Goal: Task Accomplishment & Management: Manage account settings

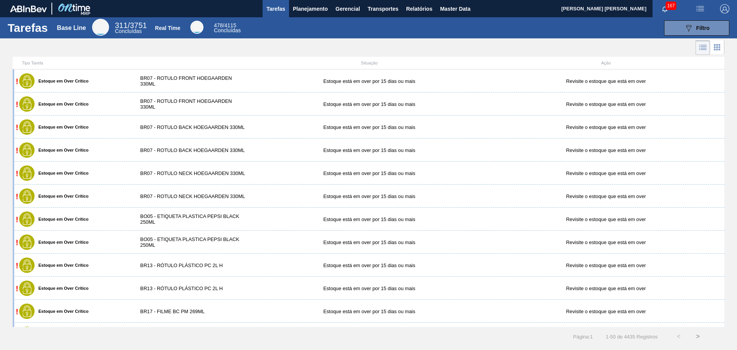
click at [247, 45] on div at bounding box center [368, 47] width 737 height 18
click at [333, 48] on div at bounding box center [368, 47] width 737 height 18
click at [303, 15] on button "Planejamento" at bounding box center [310, 8] width 43 height 17
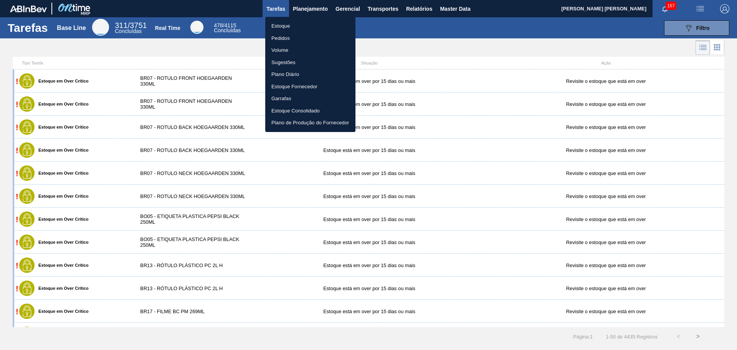
click at [295, 23] on li "Estoque" at bounding box center [310, 26] width 90 height 12
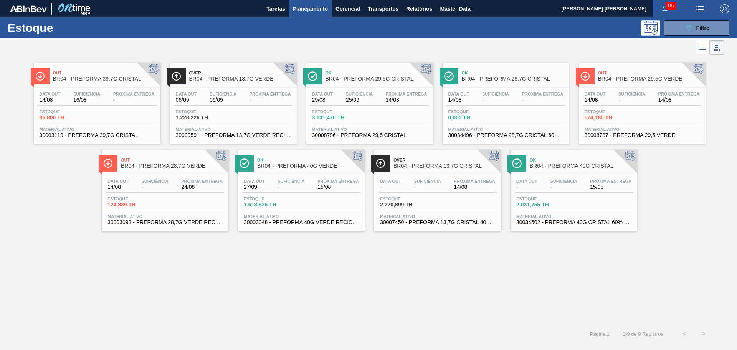
click at [354, 283] on div "Out BR04 - PREFORMA 39,7G CRISTAL Data out 14/08 Suficiência 16/08 Próxima Entr…" at bounding box center [368, 191] width 737 height 268
click at [219, 255] on div "Out BR04 - PREFORMA 39,7G CRISTAL Data out 14/08 Suficiência 16/08 Próxima Entr…" at bounding box center [368, 191] width 737 height 268
click at [263, 269] on div "Out BR04 - PREFORMA 39,7G CRISTAL Data out 14/08 Suficiência 16/08 Próxima Entr…" at bounding box center [368, 191] width 737 height 268
click at [709, 23] on div "089F7B8B-B2A5-4AFE-B5C0-19BA573D28AC Filtro" at bounding box center [697, 27] width 26 height 9
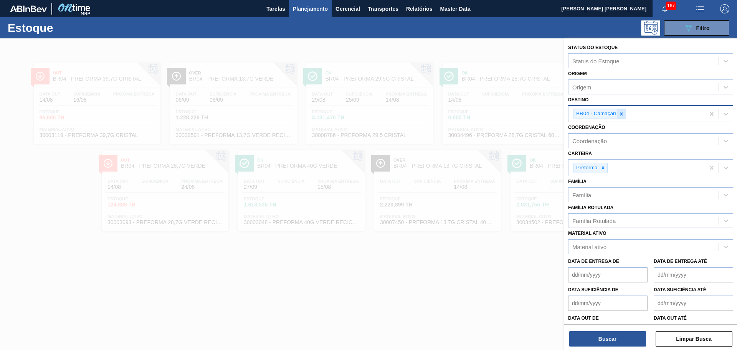
click at [624, 111] on div at bounding box center [621, 114] width 8 height 10
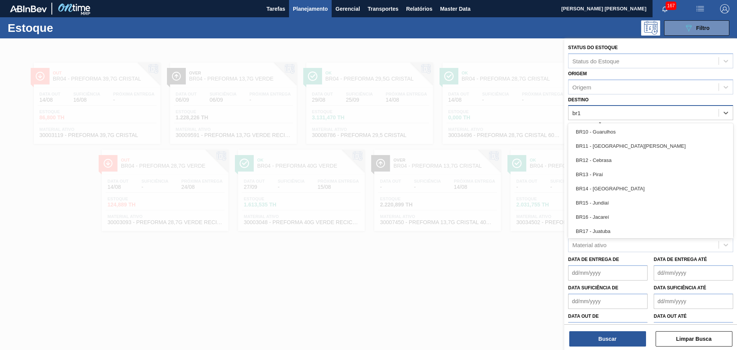
type input "br15"
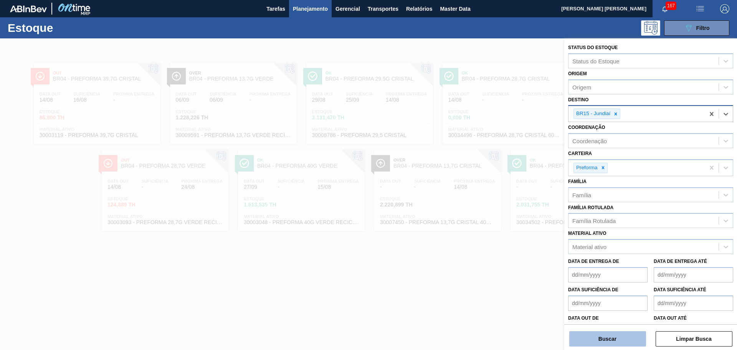
click at [610, 339] on button "Buscar" at bounding box center [607, 338] width 77 height 15
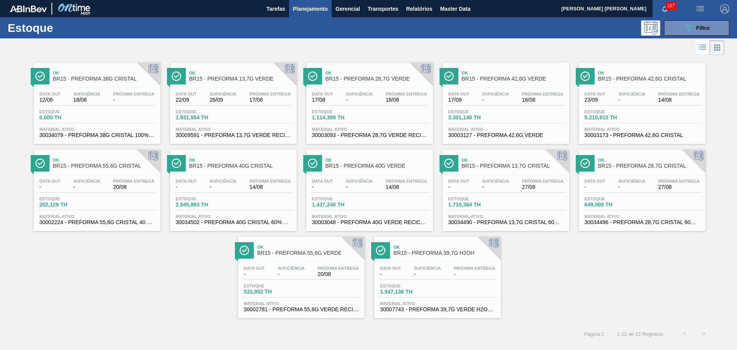
click at [390, 93] on span "Próxima Entrega" at bounding box center [406, 94] width 41 height 5
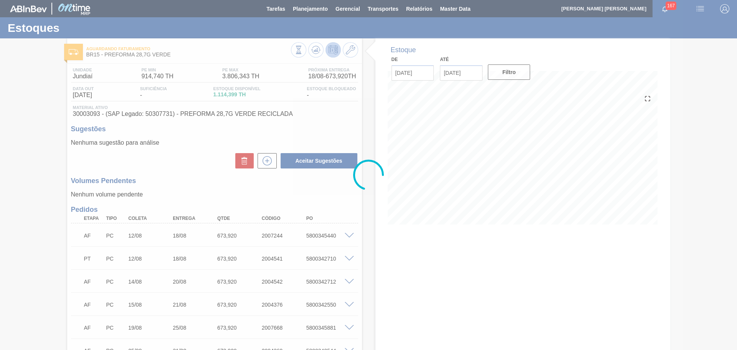
click at [94, 114] on div at bounding box center [368, 175] width 737 height 350
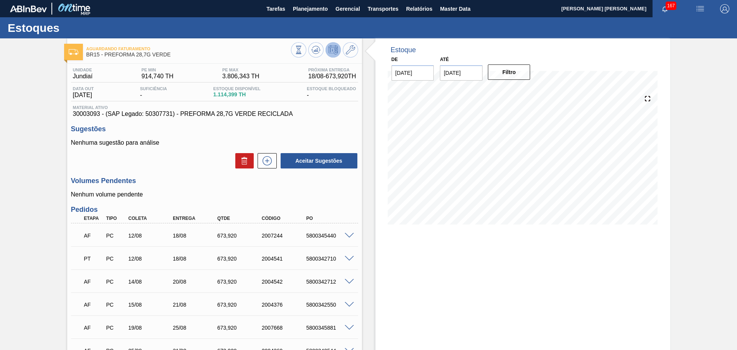
click at [95, 115] on span "30003093 - (SAP Legado: 50307731) - PREFORMA 28,7G VERDE RECICLADA" at bounding box center [214, 114] width 283 height 7
copy span "30003093"
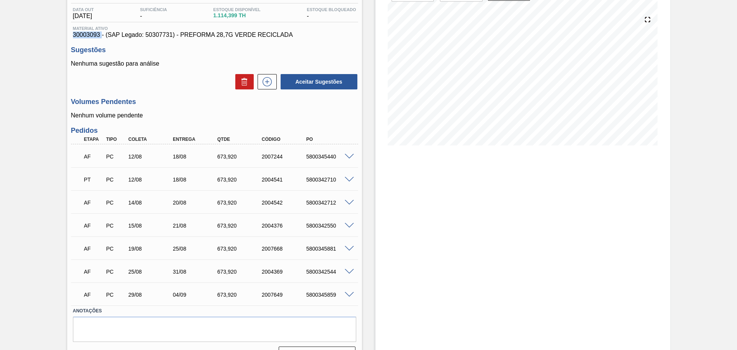
scroll to position [98, 0]
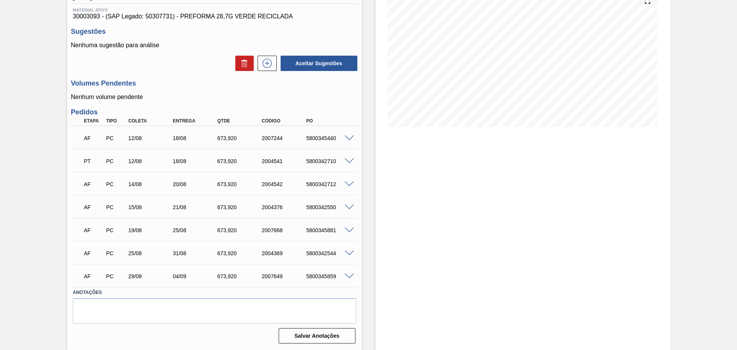
click at [347, 139] on span at bounding box center [349, 139] width 9 height 6
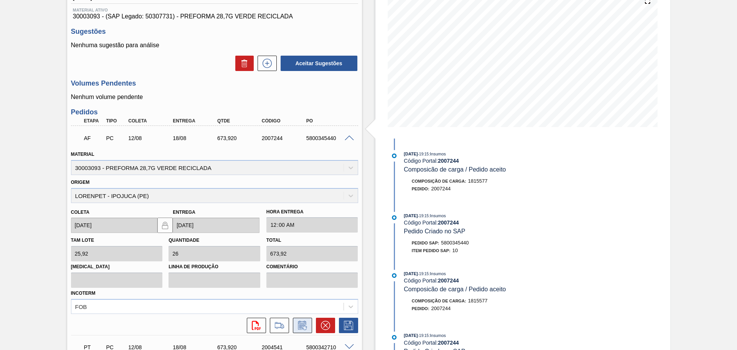
click at [303, 328] on icon at bounding box center [302, 325] width 12 height 9
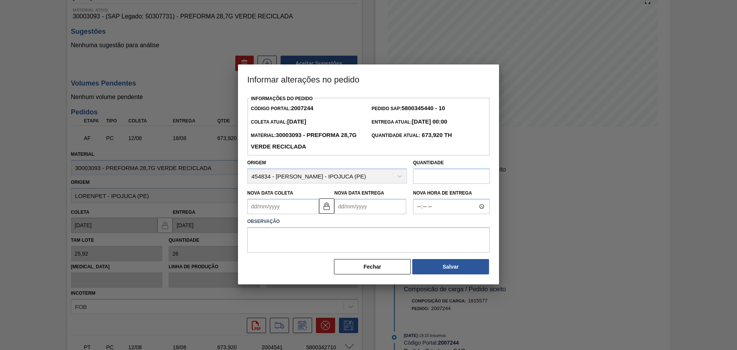
click at [286, 210] on Coleta "Nova Data Coleta" at bounding box center [283, 206] width 72 height 15
type Coleta "1"
type Entrega "07/08/2025"
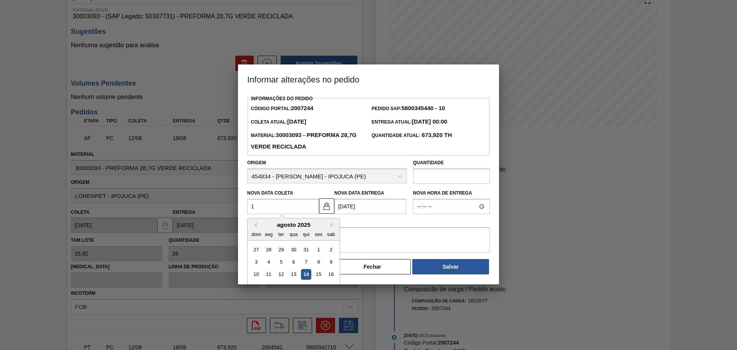
type Coleta "14"
type Entrega "20/08/2025"
type Coleta "14/08/20"
type Entrega "20/08/2020"
type Coleta "[DATE]"
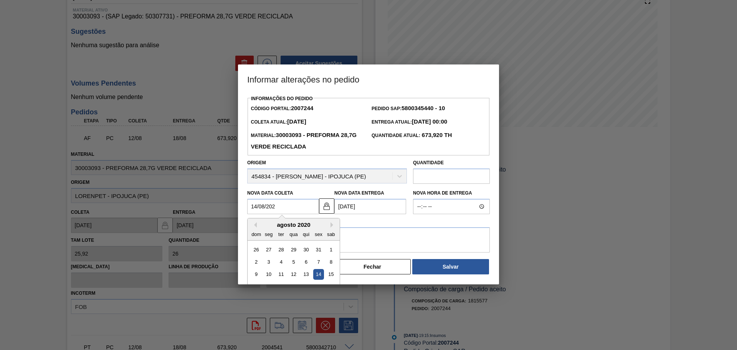
type Entrega "20/08/2025"
type Coleta "[DATE]"
click at [395, 236] on textarea at bounding box center [368, 239] width 243 height 25
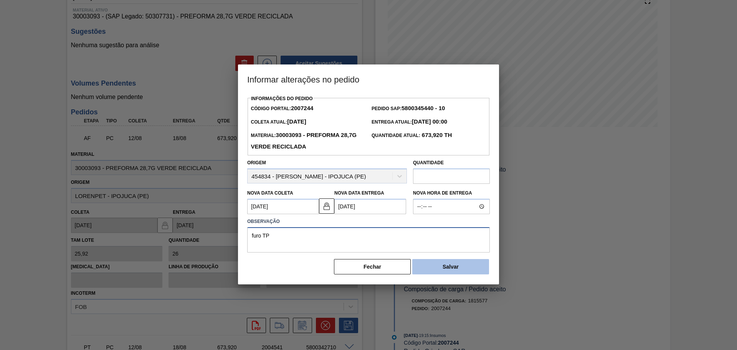
type textarea "furo TP"
click at [471, 273] on button "Salvar" at bounding box center [450, 266] width 77 height 15
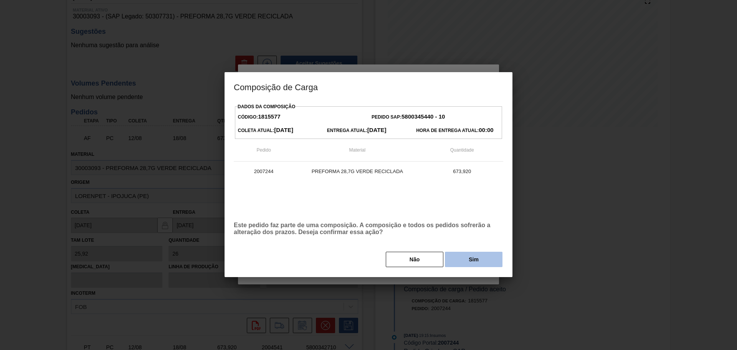
click at [471, 263] on button "Sim" at bounding box center [474, 259] width 58 height 15
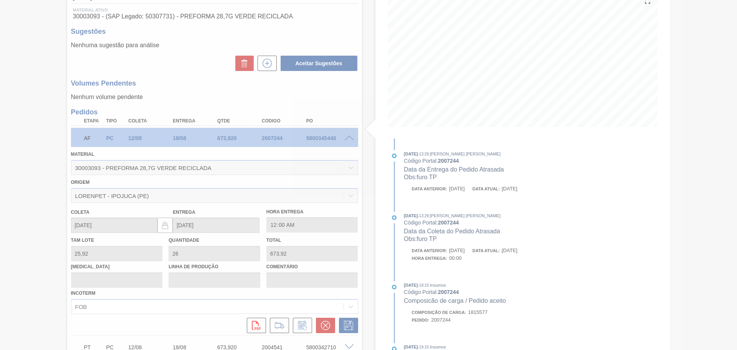
type input "furo TP"
type input "[DATE]"
type input "20/08/2025"
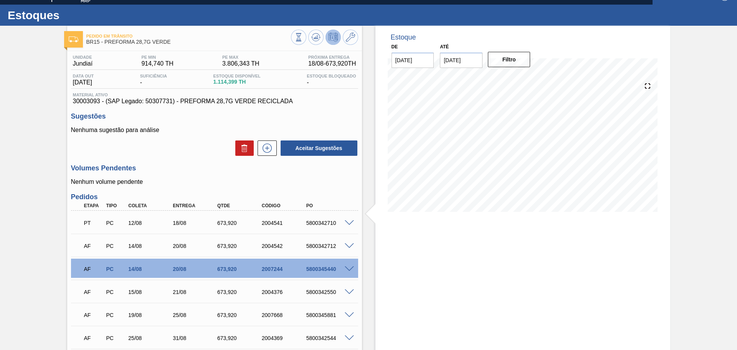
scroll to position [0, 0]
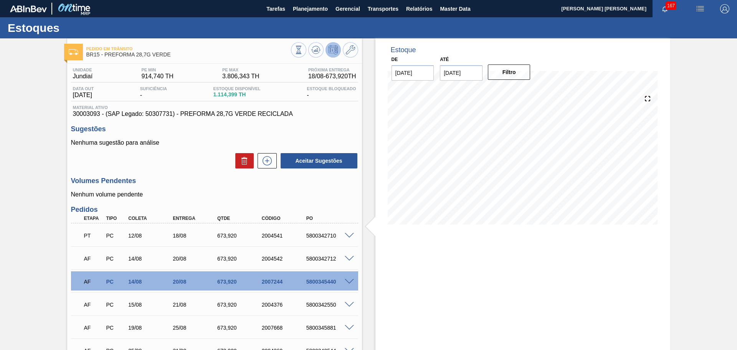
click at [349, 208] on h3 "Pedidos" at bounding box center [214, 210] width 287 height 8
click at [369, 282] on div "Estoque De 14/08/2025 Até 30/09/2025 Filtro" at bounding box center [516, 242] width 308 height 409
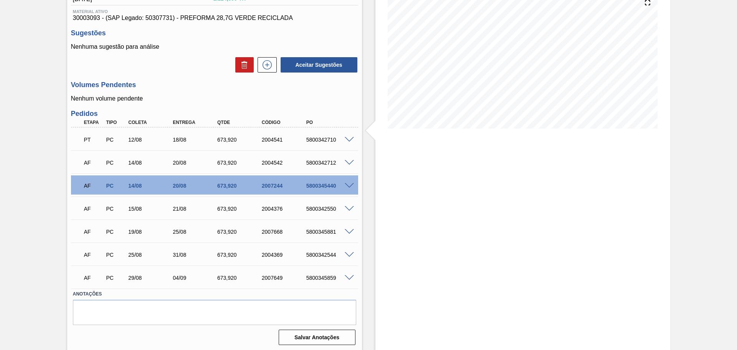
scroll to position [98, 0]
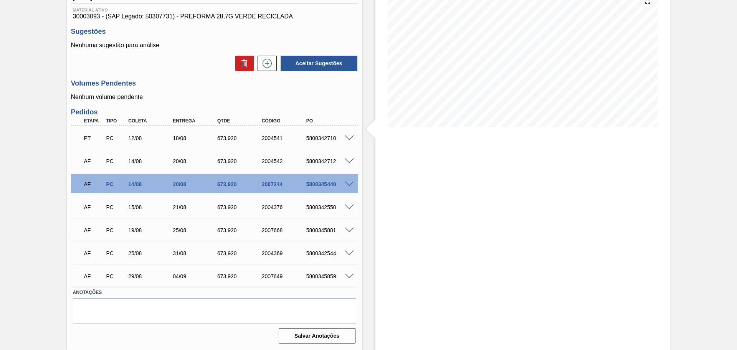
drag, startPoint x: 369, startPoint y: 286, endPoint x: 375, endPoint y: 300, distance: 16.0
click at [375, 300] on div "Estoque De 14/08/2025 Até 30/09/2025 Filtro" at bounding box center [522, 145] width 295 height 409
click at [351, 139] on span at bounding box center [349, 139] width 9 height 6
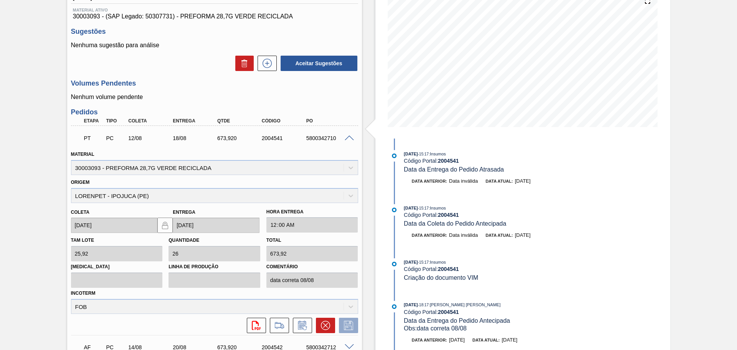
click at [351, 139] on span at bounding box center [349, 139] width 9 height 6
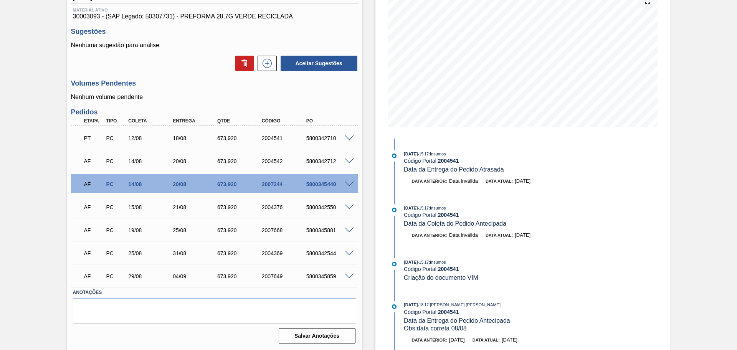
click at [349, 209] on span at bounding box center [349, 208] width 9 height 6
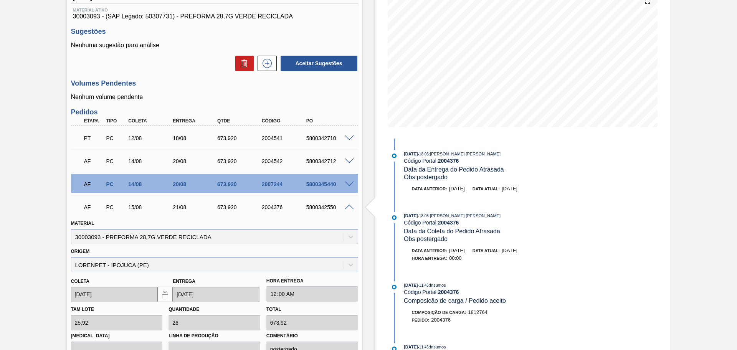
click at [350, 209] on span at bounding box center [349, 208] width 9 height 6
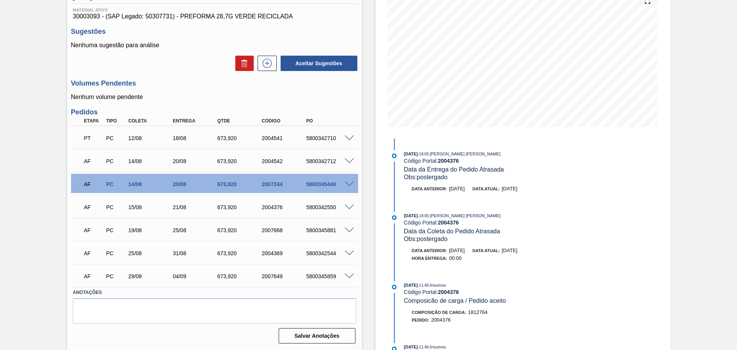
click at [349, 227] on div at bounding box center [350, 230] width 15 height 6
click at [349, 231] on span at bounding box center [349, 231] width 9 height 6
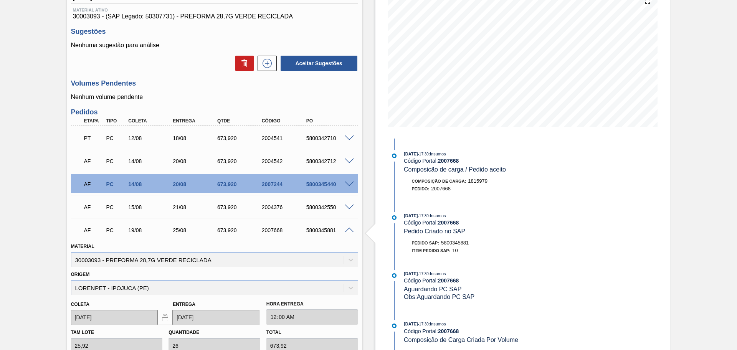
click at [349, 231] on span at bounding box center [349, 231] width 9 height 6
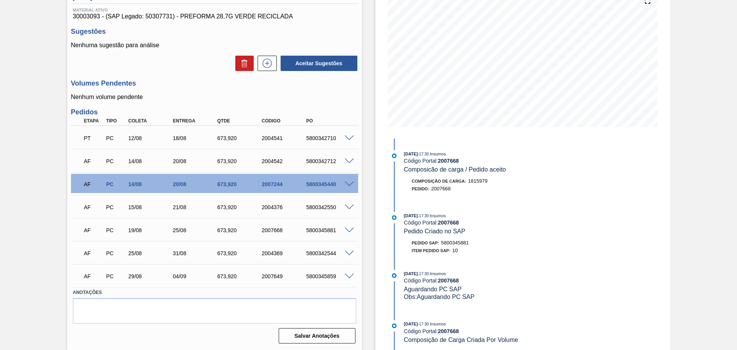
click at [20, 180] on div "Pedido em Trânsito BR15 - PREFORMA 28,7G VERDE Unidade Jundiaí PE MIN 914,740 T…" at bounding box center [368, 145] width 737 height 409
click at [136, 143] on div "PT PC 12/08 18/08 673,920 2004541 5800342710" at bounding box center [212, 137] width 267 height 15
click at [130, 162] on div "14/08" at bounding box center [151, 161] width 50 height 6
click at [135, 187] on div "14/08" at bounding box center [151, 184] width 50 height 6
click at [141, 215] on div "AF PC 15/08 21/08 673,920 2004376 5800342550" at bounding box center [214, 206] width 287 height 19
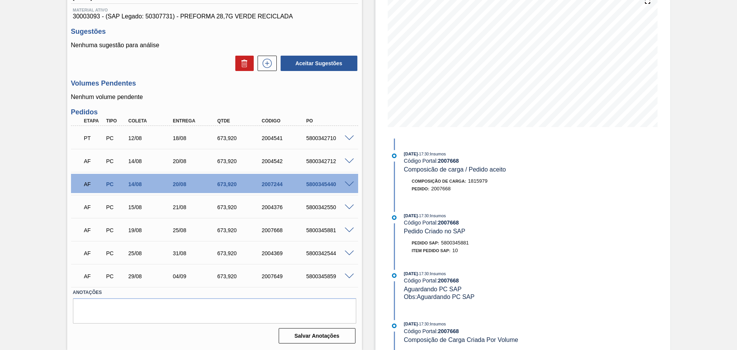
click at [136, 237] on div "AF PC 19/08 25/08 673,920 2007668 5800345881" at bounding box center [212, 229] width 267 height 15
click at [146, 273] on div "29/08" at bounding box center [151, 276] width 50 height 6
click at [144, 284] on div "AF PC 29/08 04/09 673,920 2007649 5800345859" at bounding box center [214, 275] width 287 height 19
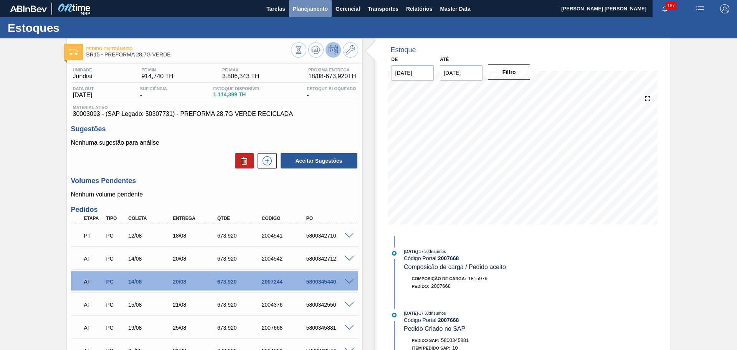
click at [317, 13] on span "Planejamento" at bounding box center [310, 8] width 35 height 9
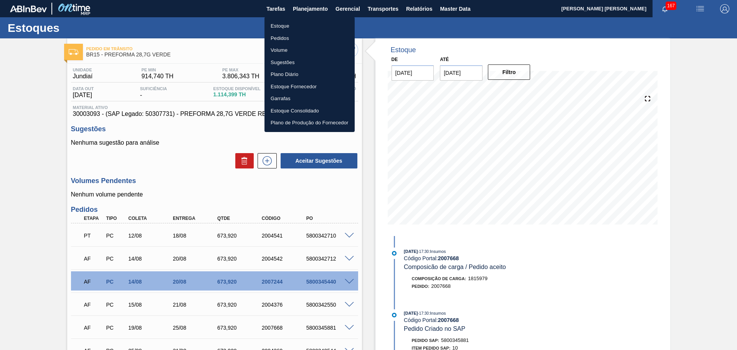
click at [280, 26] on li "Estoque" at bounding box center [310, 26] width 90 height 12
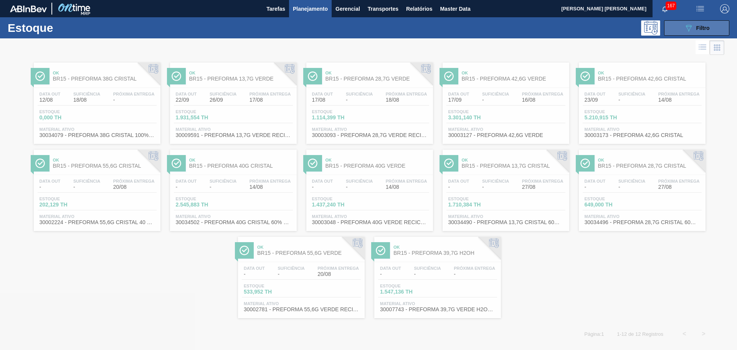
click at [699, 29] on span "Filtro" at bounding box center [702, 28] width 13 height 6
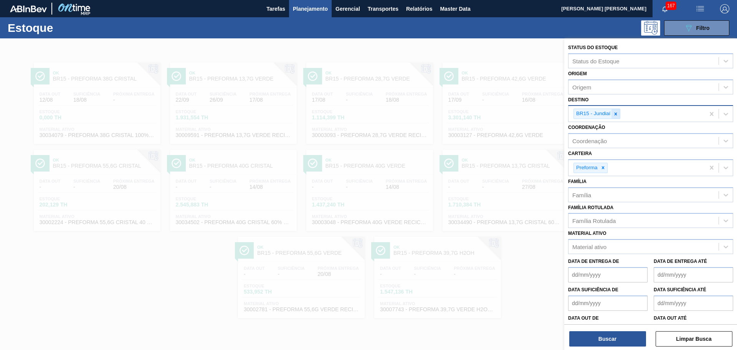
click at [613, 115] on icon at bounding box center [615, 113] width 5 height 5
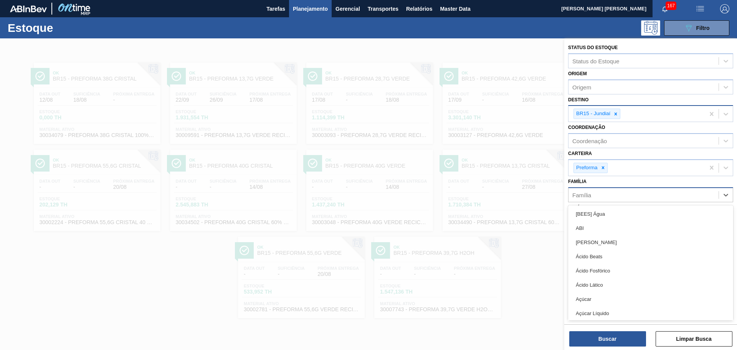
click at [592, 196] on div "Família" at bounding box center [644, 194] width 150 height 11
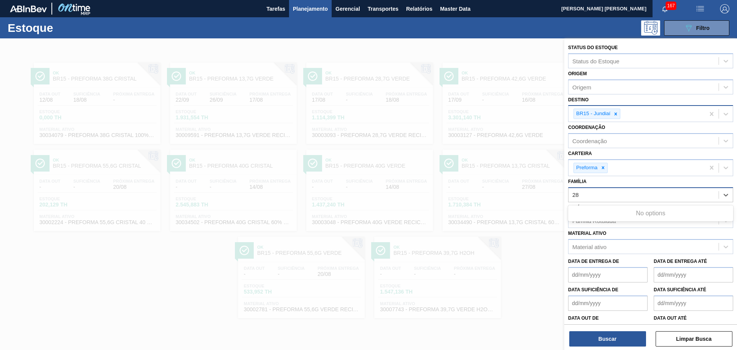
type input "2"
click at [615, 186] on div "Família Família" at bounding box center [650, 189] width 165 height 26
click at [594, 226] on div "Família Rotulada" at bounding box center [644, 220] width 150 height 11
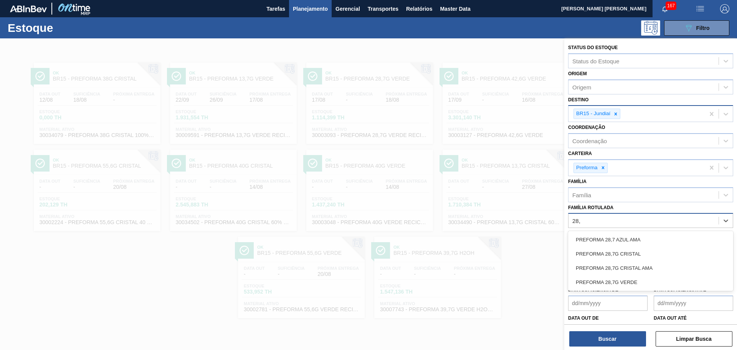
type Rotulada "28,7"
click at [625, 276] on div "PREFORMA 28,7G VERDE" at bounding box center [650, 282] width 165 height 14
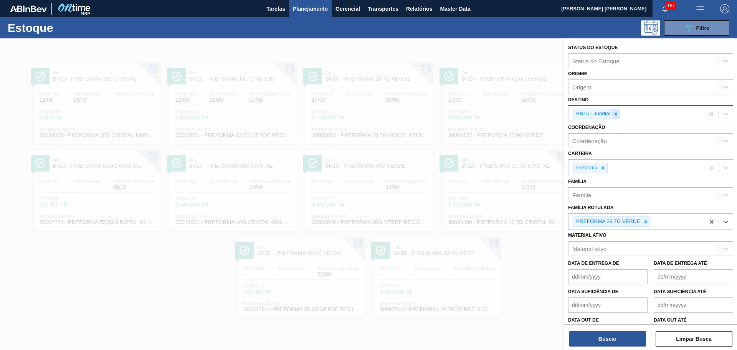
drag, startPoint x: 616, startPoint y: 115, endPoint x: 616, endPoint y: 122, distance: 7.7
click at [616, 114] on icon at bounding box center [615, 113] width 5 height 5
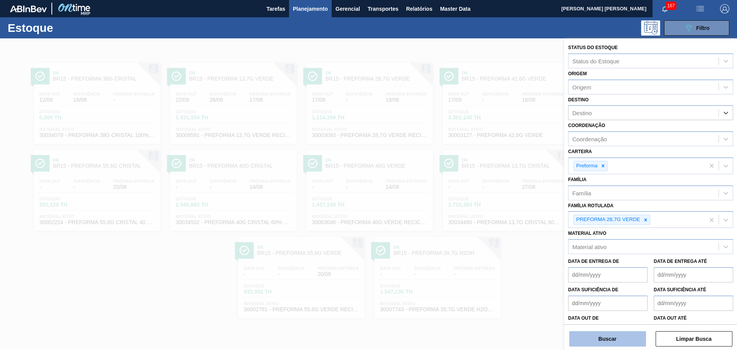
click at [605, 339] on button "Buscar" at bounding box center [607, 338] width 77 height 15
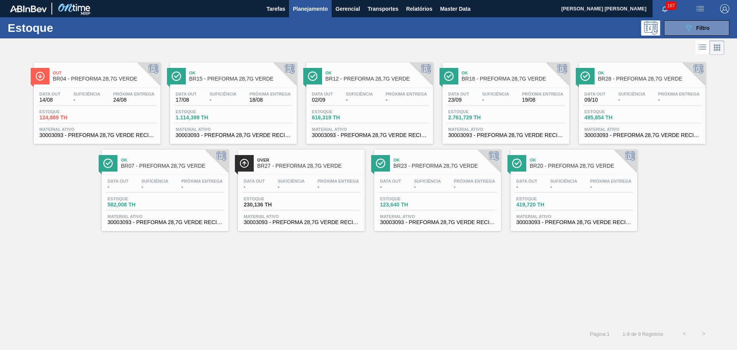
click at [160, 314] on div "Out BR04 - PREFORMA 28,7G VERDE Data out 14/08 Suficiência - Próxima Entrega 24…" at bounding box center [368, 191] width 737 height 268
click at [80, 107] on div "Data out 14/08 Suficiência - Próxima Entrega 24/08 Estoque 124,889 TH Material …" at bounding box center [97, 114] width 127 height 52
click at [351, 89] on div "Data out 02/09 Suficiência - Próxima Entrega - Estoque 616,319 TH Material ativ…" at bounding box center [369, 114] width 127 height 52
click at [478, 111] on span "Estoque" at bounding box center [475, 111] width 54 height 5
click at [608, 88] on div at bounding box center [642, 88] width 114 height 0
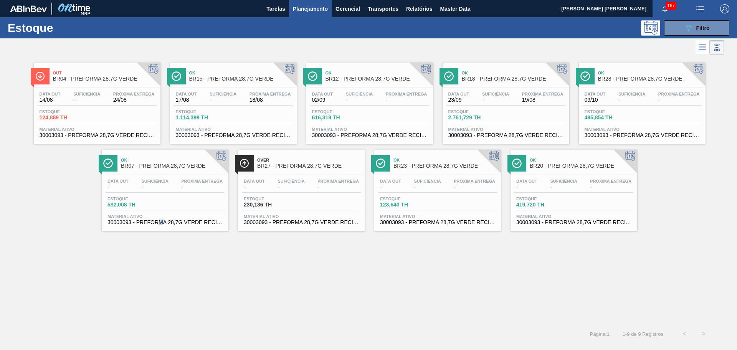
click at [175, 193] on div "Data out - Suficiência - Próxima Entrega - Estoque 582,008 TH Material ativo 30…" at bounding box center [165, 201] width 127 height 52
click at [418, 183] on span "Suficiência" at bounding box center [427, 181] width 27 height 5
click at [554, 192] on div "Data out - Suficiência - Próxima Entrega -" at bounding box center [573, 186] width 119 height 14
click at [322, 258] on div "Out BR04 - PREFORMA 28,7G VERDE Data out 14/08 Suficiência - Próxima Entrega 24…" at bounding box center [368, 191] width 737 height 268
click at [88, 77] on span "BR04 - PREFORMA 28,7G VERDE" at bounding box center [105, 79] width 104 height 6
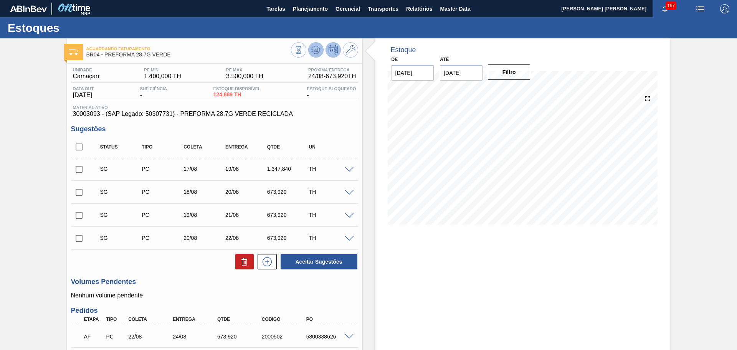
click at [303, 50] on icon at bounding box center [298, 50] width 8 height 8
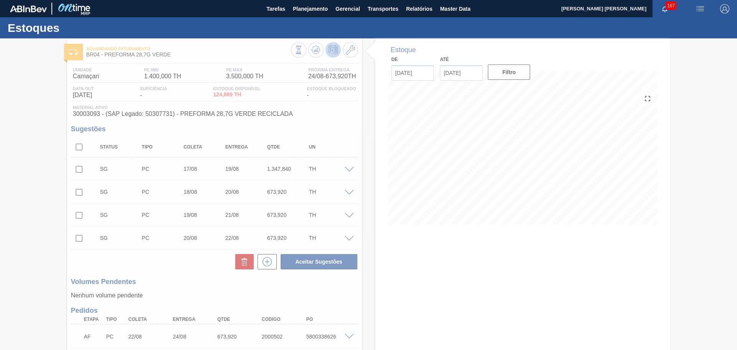
click at [364, 260] on div at bounding box center [368, 194] width 737 height 312
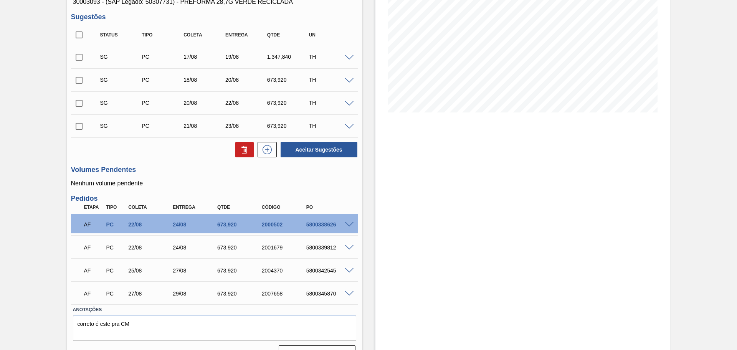
scroll to position [129, 0]
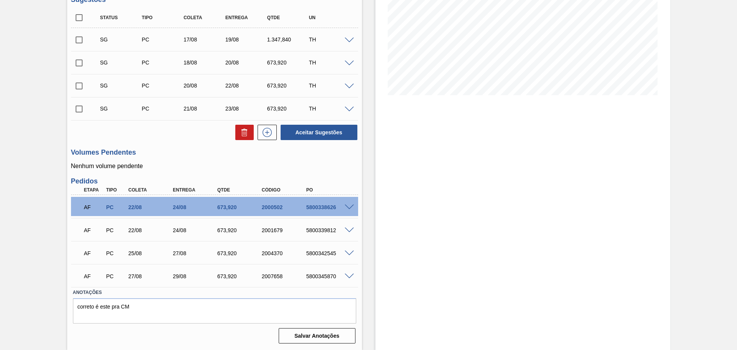
click at [181, 165] on p "Nenhum volume pendente" at bounding box center [214, 166] width 287 height 7
click at [183, 171] on div "Unidade Camaçari PE MIN 1.400,000 TH PE MAX 3.500,000 TH Próxima Entrega 24/08 …" at bounding box center [214, 140] width 295 height 412
click at [178, 167] on p "Nenhum volume pendente" at bounding box center [214, 166] width 287 height 7
click at [365, 166] on div "Estoque De 14/08/2025 Até 30/09/2025 Filtro" at bounding box center [516, 129] width 308 height 441
click at [367, 254] on div "Estoque De 14/08/2025 Até 30/09/2025 Filtro" at bounding box center [516, 129] width 308 height 441
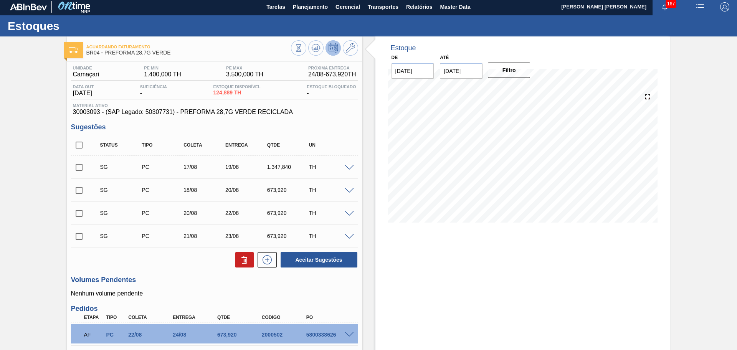
scroll to position [0, 0]
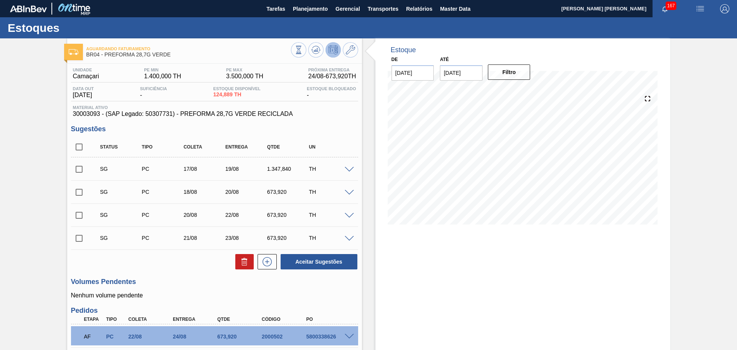
click at [197, 274] on div "Unidade Camaçari PE MIN 1.400,000 TH PE MAX 3.500,000 TH Próxima Entrega 24/08 …" at bounding box center [214, 270] width 295 height 412
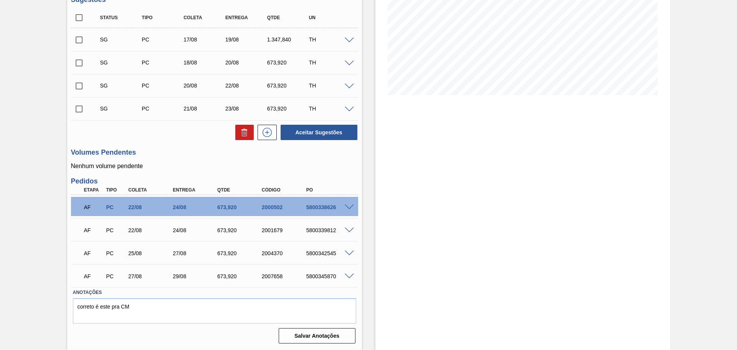
click at [326, 257] on div "AF PC 25/08 27/08 673,920 2004370 5800342545" at bounding box center [212, 252] width 267 height 15
copy div "5800342545"
click at [333, 272] on div "AF PC 27/08 29/08 673,920 2007658 5800345870" at bounding box center [212, 275] width 267 height 15
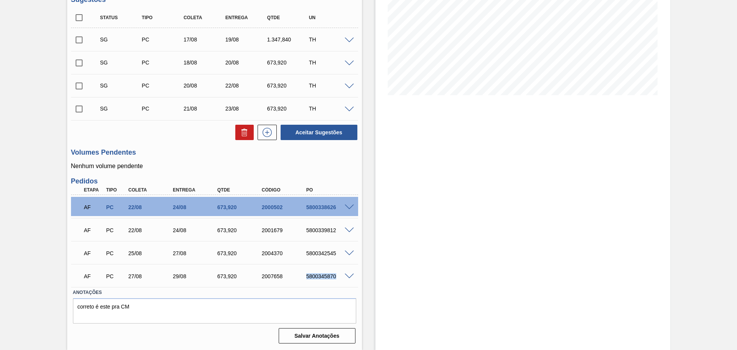
copy div "5800345870"
click at [349, 254] on span at bounding box center [349, 254] width 9 height 6
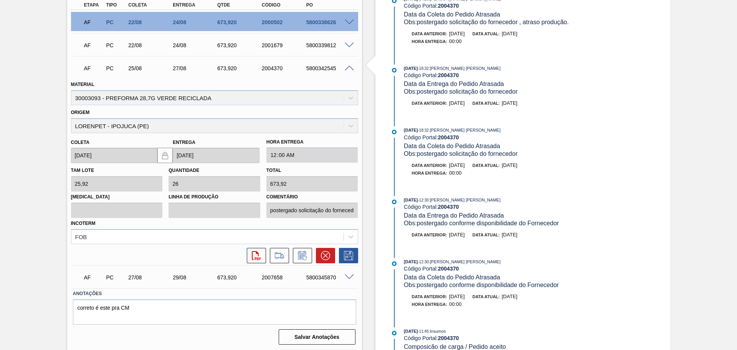
scroll to position [316, 0]
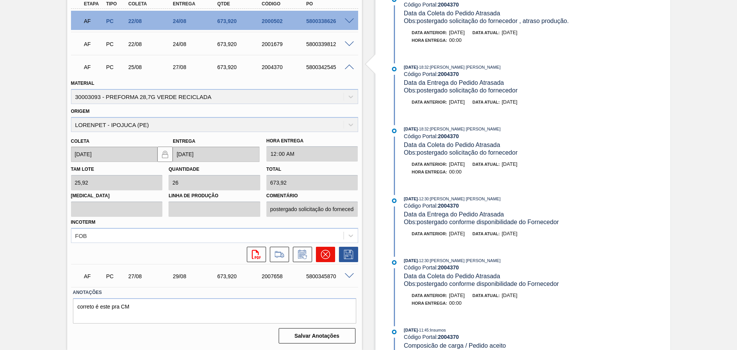
click at [324, 259] on button at bounding box center [325, 254] width 19 height 15
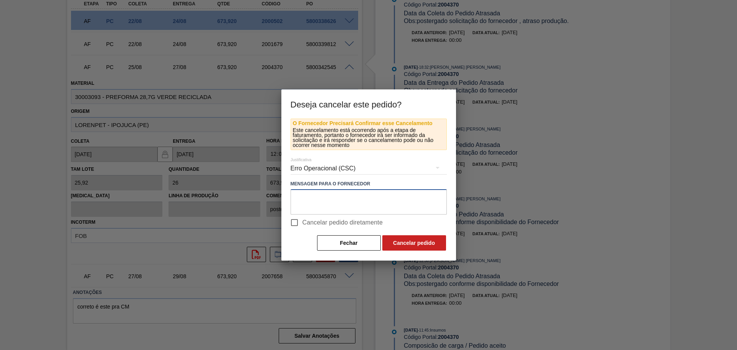
click at [336, 200] on textarea at bounding box center [369, 201] width 156 height 25
drag, startPoint x: 389, startPoint y: 208, endPoint x: 24, endPoint y: 246, distance: 367.1
click at [27, 245] on div "Deseja cancelar este pedido? O Fornecedor Precisará Confirmar esse Cancelamento…" at bounding box center [368, 175] width 737 height 350
type textarea "cancelado , pedido virado para PJ"
click at [302, 230] on input "Cancelar pedido diretamente" at bounding box center [294, 223] width 16 height 16
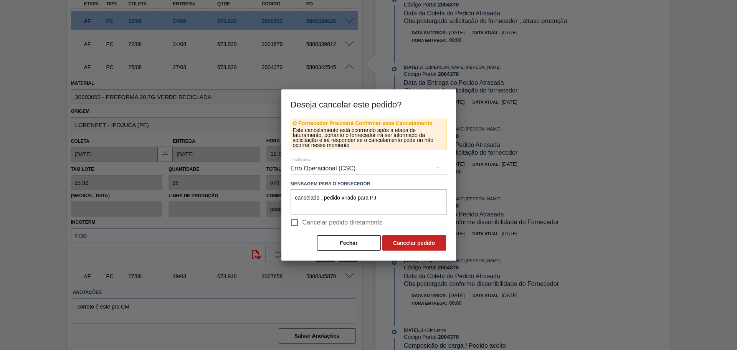
checkbox input "true"
click at [412, 244] on button "Cancelar pedido" at bounding box center [414, 242] width 64 height 15
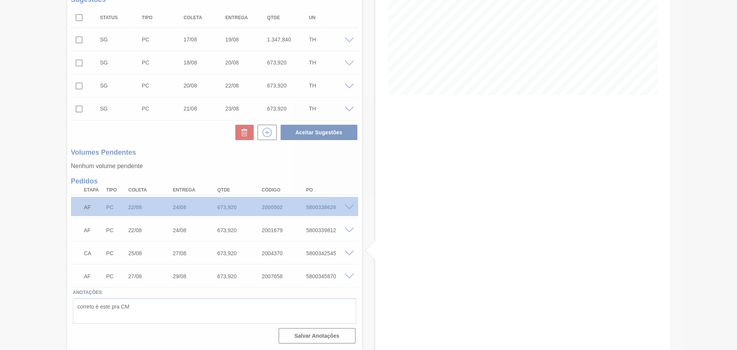
scroll to position [129, 0]
click at [350, 276] on div at bounding box center [368, 175] width 737 height 350
click at [349, 277] on div at bounding box center [368, 175] width 737 height 350
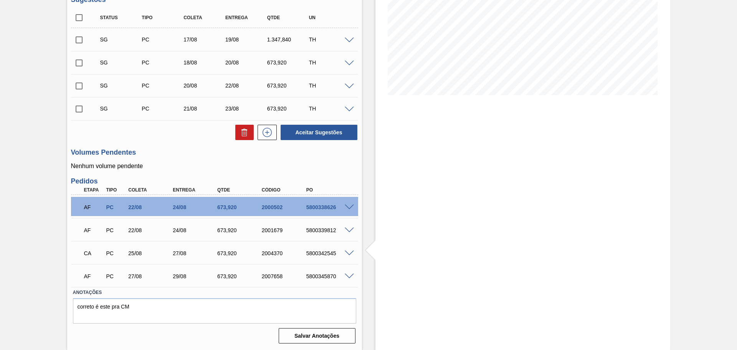
click at [349, 277] on span at bounding box center [349, 277] width 9 height 6
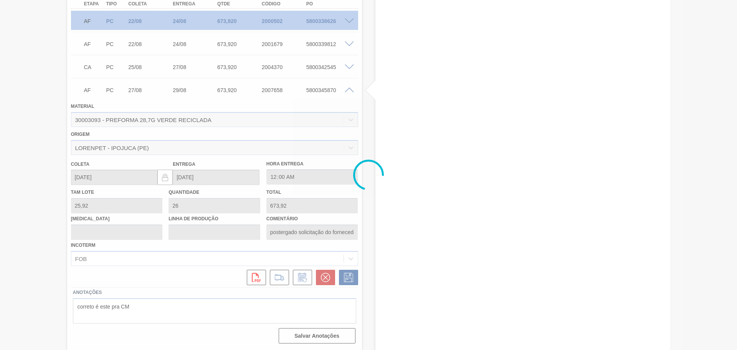
click at [325, 276] on div at bounding box center [368, 175] width 737 height 350
click at [325, 278] on div at bounding box center [368, 175] width 737 height 350
click at [324, 281] on div at bounding box center [368, 175] width 737 height 350
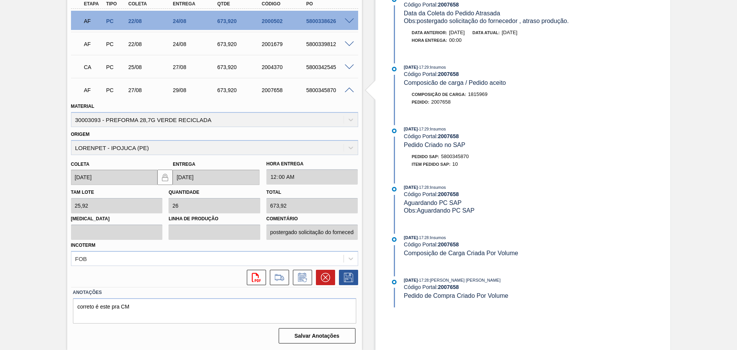
click at [324, 281] on icon at bounding box center [325, 277] width 9 height 9
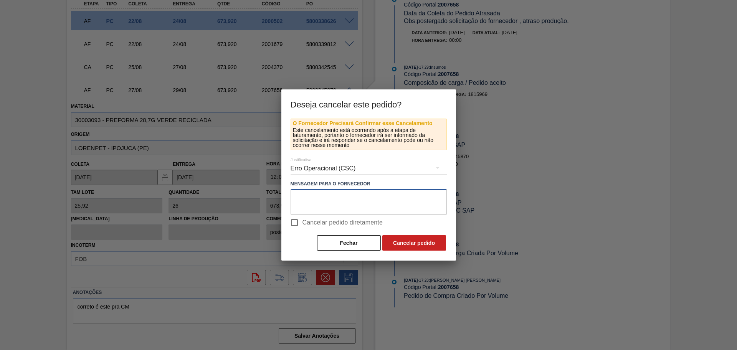
click at [348, 198] on textarea at bounding box center [369, 201] width 156 height 25
paste textarea "cancelado , pedido virado para PJ"
type textarea "cancelado , pedido virado para PJ"
click at [325, 220] on span "Cancelar pedido diretamente" at bounding box center [343, 222] width 81 height 9
click at [303, 220] on input "Cancelar pedido diretamente" at bounding box center [294, 223] width 16 height 16
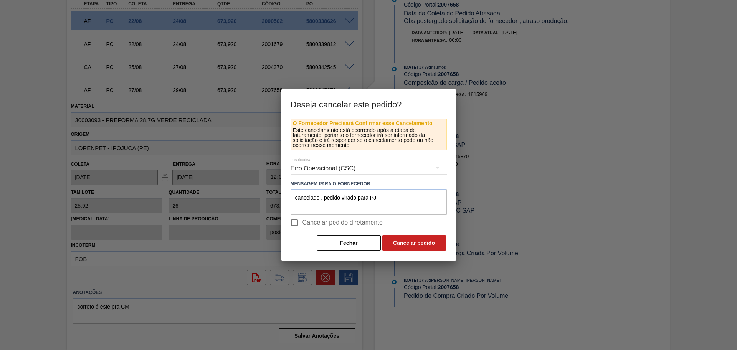
checkbox input "true"
click at [437, 248] on button "Cancelar pedido" at bounding box center [414, 242] width 64 height 15
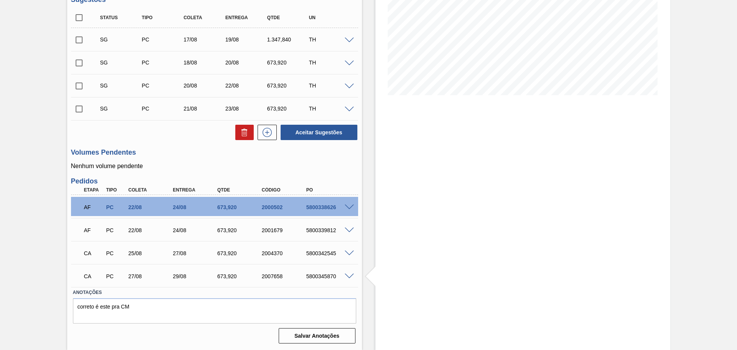
scroll to position [0, 0]
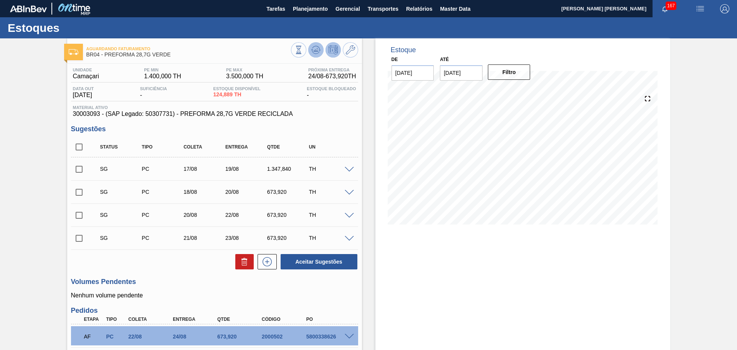
click at [303, 54] on icon at bounding box center [298, 50] width 8 height 8
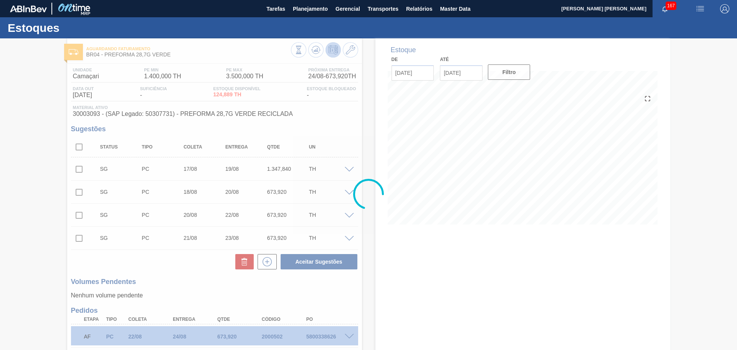
click at [367, 284] on div at bounding box center [368, 194] width 737 height 312
click at [370, 275] on div at bounding box center [368, 194] width 737 height 312
click at [264, 292] on div at bounding box center [368, 194] width 737 height 312
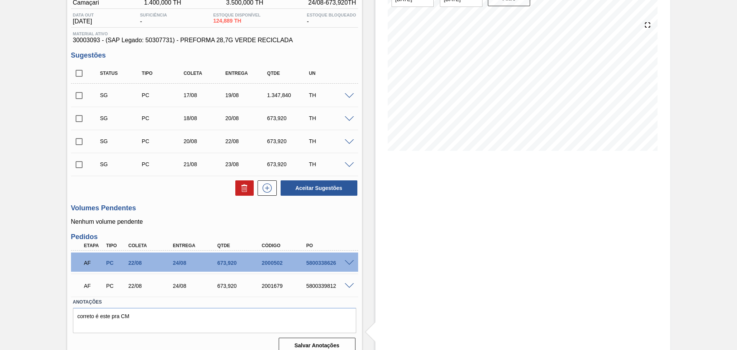
scroll to position [83, 0]
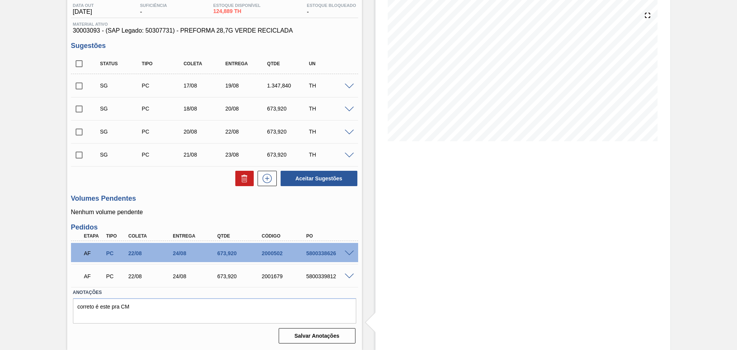
click at [77, 61] on input "checkbox" at bounding box center [79, 64] width 16 height 16
checkbox input "true"
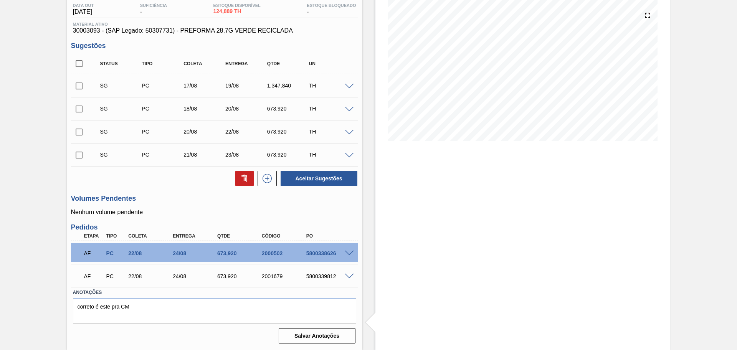
checkbox input "true"
click at [250, 182] on button at bounding box center [244, 178] width 18 height 15
checkbox input "false"
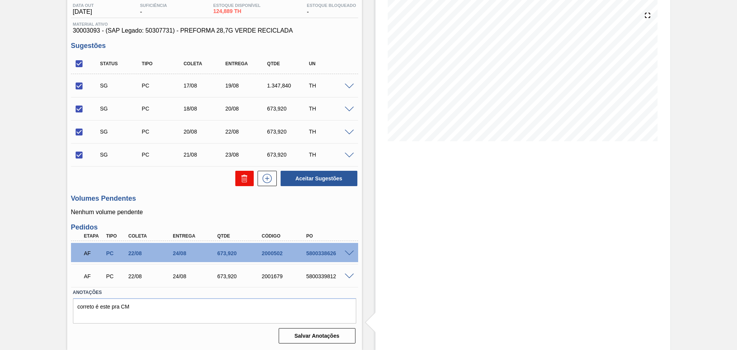
checkbox input "false"
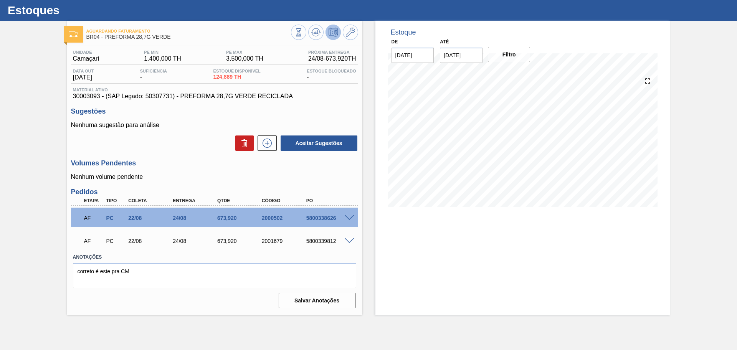
scroll to position [0, 0]
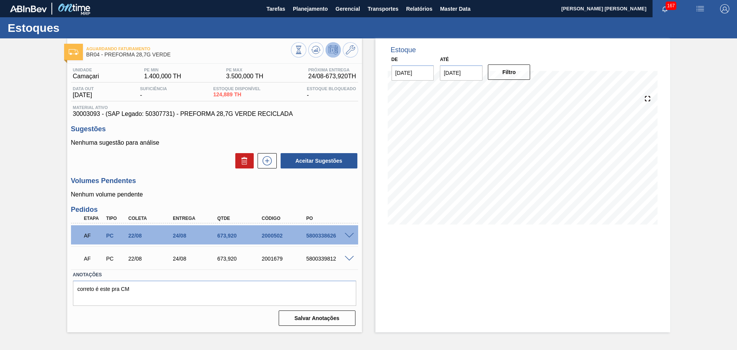
click at [375, 187] on div "Estoque De 14/08/2025 Até 30/09/2025 Filtro 14/08 Projeção de Estoque 124.889 N…" at bounding box center [522, 137] width 295 height 198
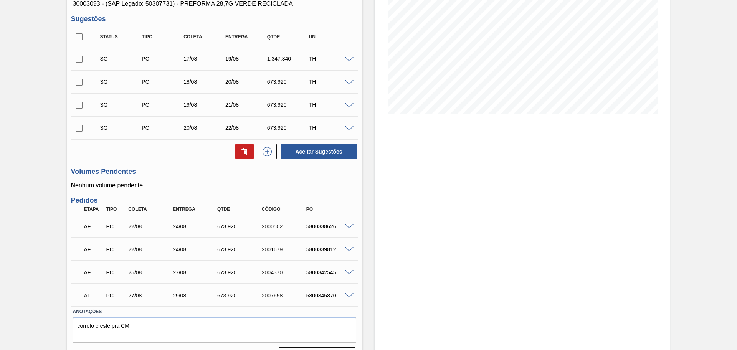
scroll to position [129, 0]
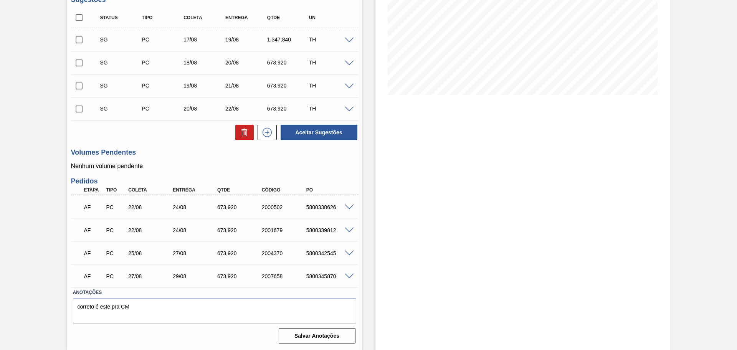
click at [344, 188] on div "PO" at bounding box center [329, 189] width 50 height 5
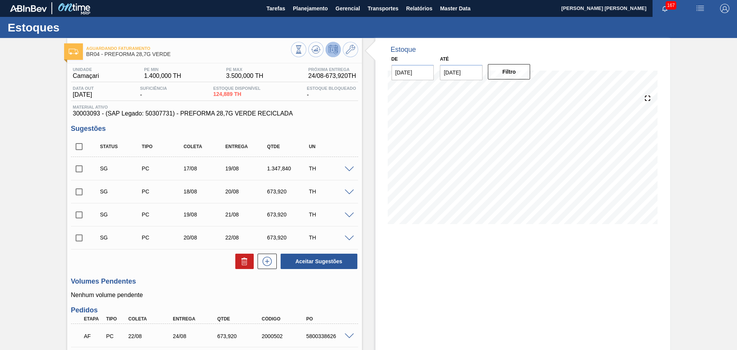
scroll to position [0, 0]
click at [348, 167] on span at bounding box center [349, 170] width 9 height 6
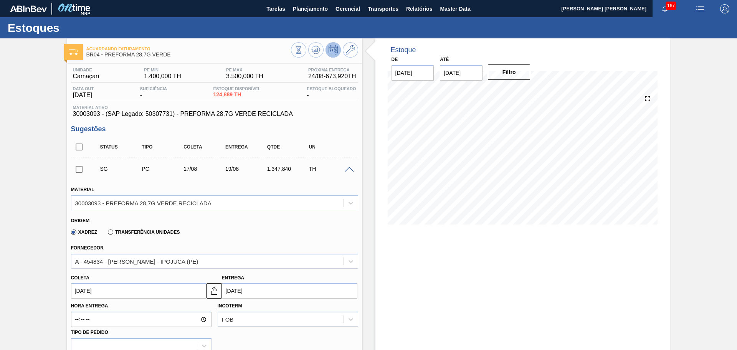
click at [348, 167] on span at bounding box center [349, 170] width 9 height 6
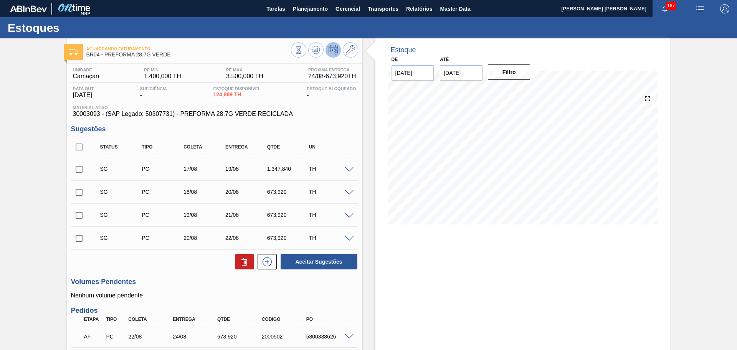
click at [348, 167] on span at bounding box center [349, 170] width 9 height 6
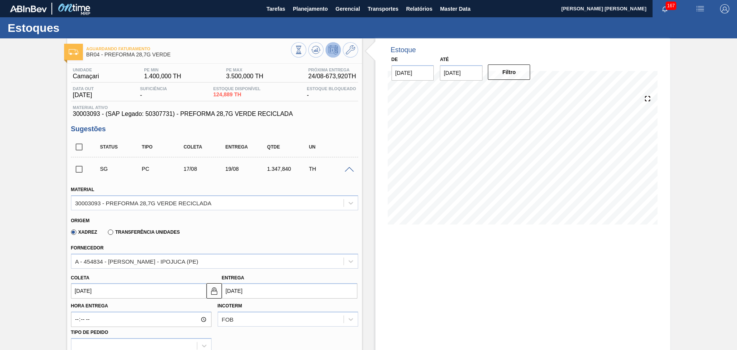
click at [117, 252] on div "Fornecedor A - 454834 - LORENPET - IPOJUCA (PE)" at bounding box center [214, 256] width 287 height 26
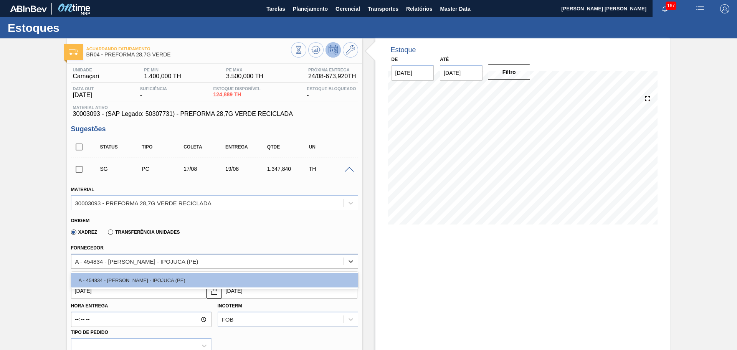
click at [120, 259] on div "A - 454834 - LORENPET - IPOJUCA (PE)" at bounding box center [136, 261] width 123 height 7
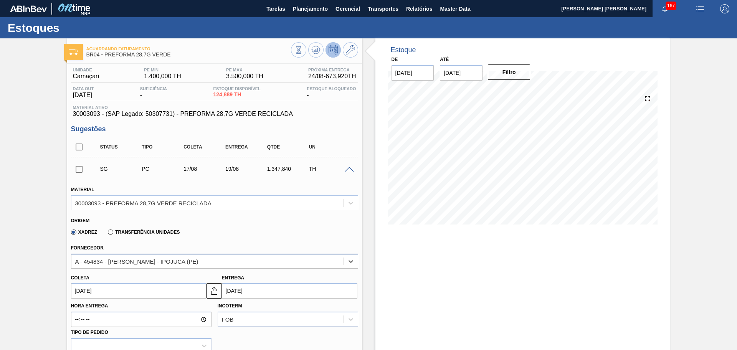
click at [121, 260] on div "A - 454834 - [PERSON_NAME] - IPOJUCA (PE)" at bounding box center [136, 261] width 123 height 7
click at [300, 233] on div "Xadrez Transferência Unidades" at bounding box center [211, 230] width 281 height 15
click at [350, 173] on div "SG PC 17/08 19/08 1.347,840 TH" at bounding box center [214, 168] width 287 height 19
click at [346, 170] on span at bounding box center [349, 170] width 9 height 6
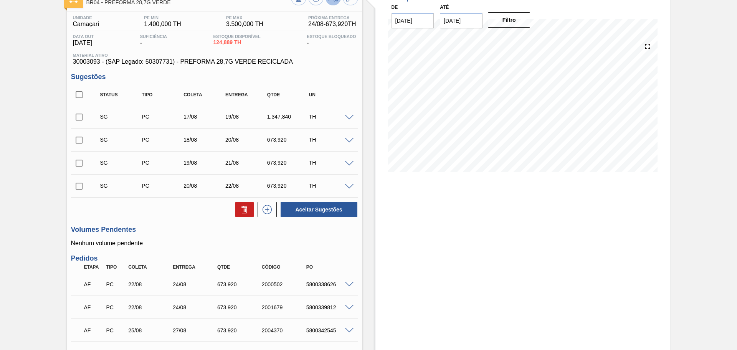
scroll to position [129, 0]
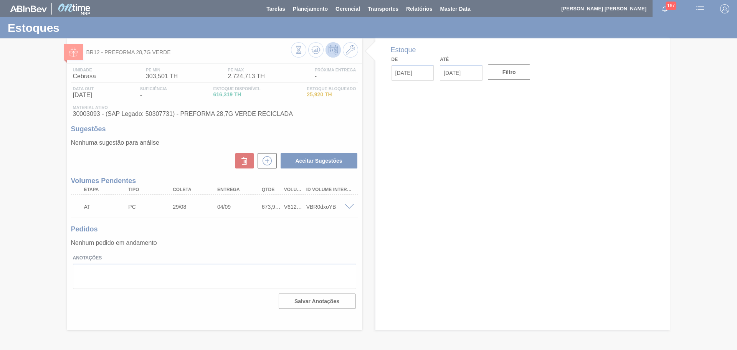
click at [219, 235] on div at bounding box center [368, 175] width 737 height 350
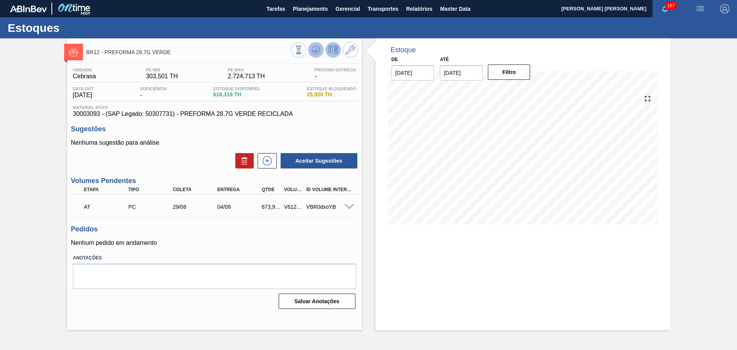
click at [303, 48] on icon at bounding box center [298, 50] width 8 height 8
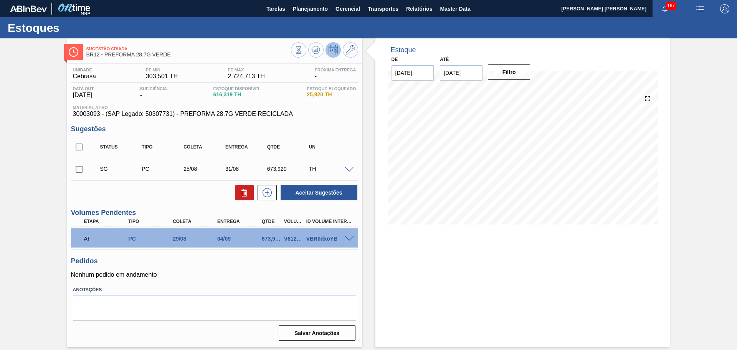
click at [78, 172] on input "checkbox" at bounding box center [79, 169] width 16 height 16
click at [247, 195] on icon at bounding box center [244, 192] width 9 height 9
checkbox input "false"
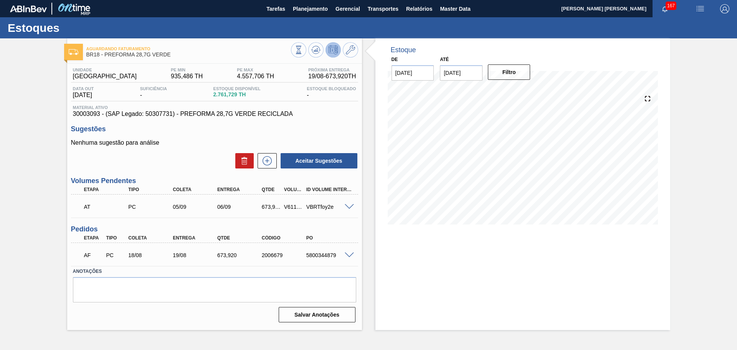
click at [230, 271] on label "Anotações" at bounding box center [214, 271] width 283 height 11
click at [350, 254] on span at bounding box center [349, 256] width 9 height 6
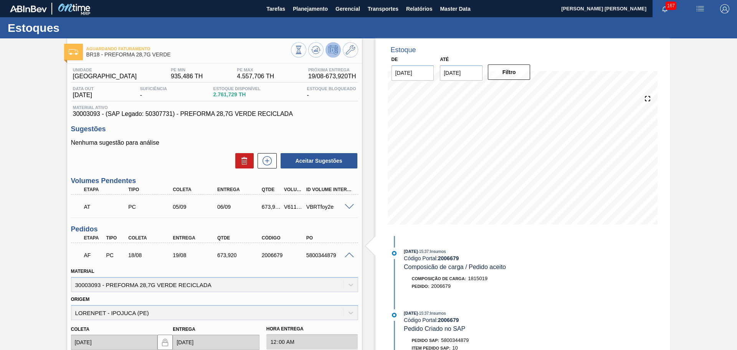
click at [350, 254] on span at bounding box center [349, 256] width 9 height 6
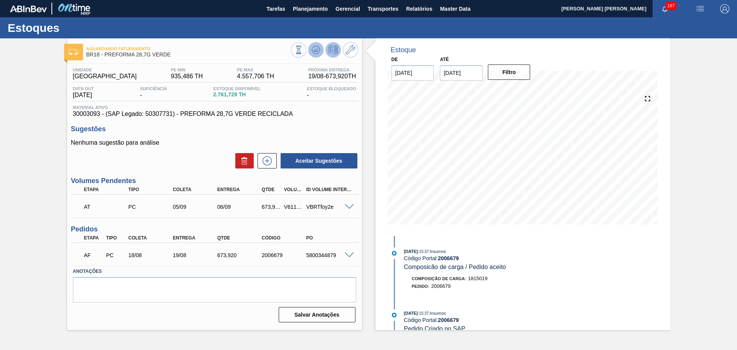
click at [311, 51] on button at bounding box center [315, 49] width 15 height 15
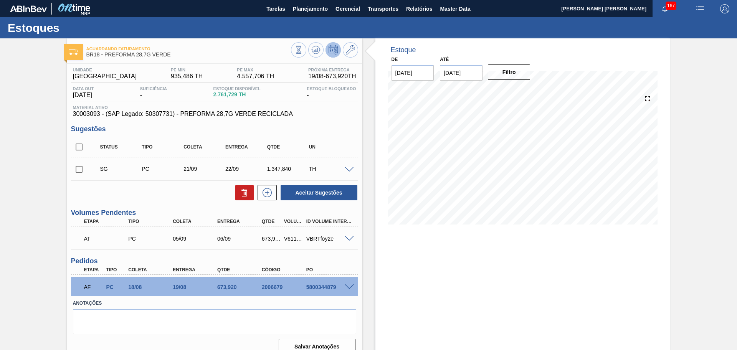
click at [371, 145] on div "Estoque De 14/08/2025 Até 30/09/2025 Filtro 14/08 Projeção de Estoque 2,461.729…" at bounding box center [516, 199] width 308 height 322
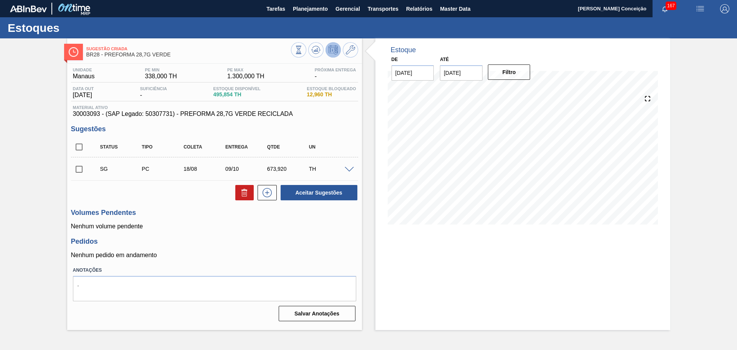
click at [202, 237] on div "Unidade Manaus PE MIN 338,000 TH PE MAX 1.300,000 TH Próxima Entrega - Data out…" at bounding box center [214, 194] width 295 height 260
click at [317, 50] on icon at bounding box center [317, 49] width 1 height 3
click at [175, 217] on div "Volumes Pendentes Nenhum volume pendente" at bounding box center [214, 219] width 287 height 21
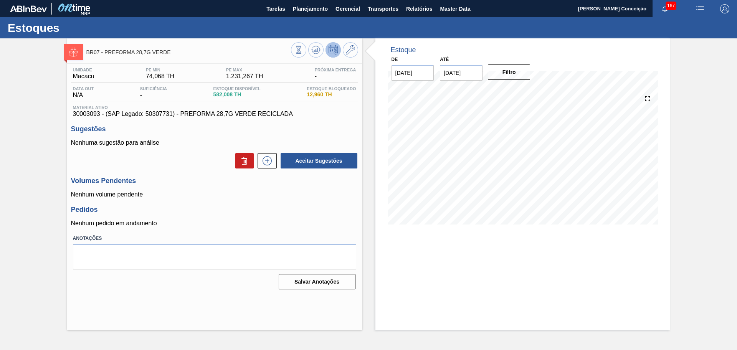
click at [308, 55] on div at bounding box center [324, 50] width 67 height 17
click at [303, 53] on icon at bounding box center [298, 50] width 8 height 8
click at [279, 203] on div "Unidade Macacu PE MIN 74,068 TH PE MAX 1.231,267 TH Próxima Entrega - Data out …" at bounding box center [214, 178] width 295 height 228
click at [312, 57] on div at bounding box center [324, 50] width 67 height 17
click at [312, 55] on button at bounding box center [315, 49] width 15 height 15
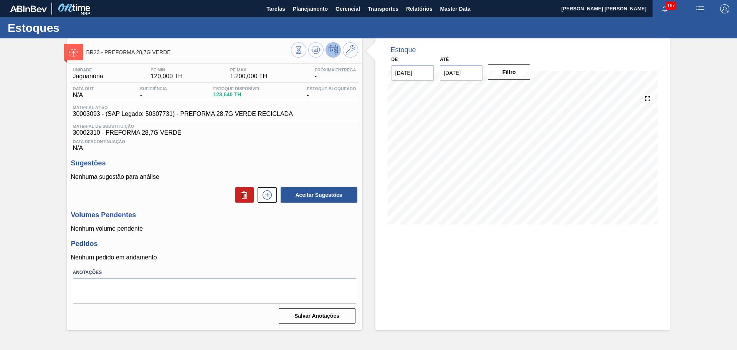
click at [227, 240] on h3 "Pedidos" at bounding box center [214, 244] width 287 height 8
click at [303, 54] on icon at bounding box center [298, 50] width 8 height 8
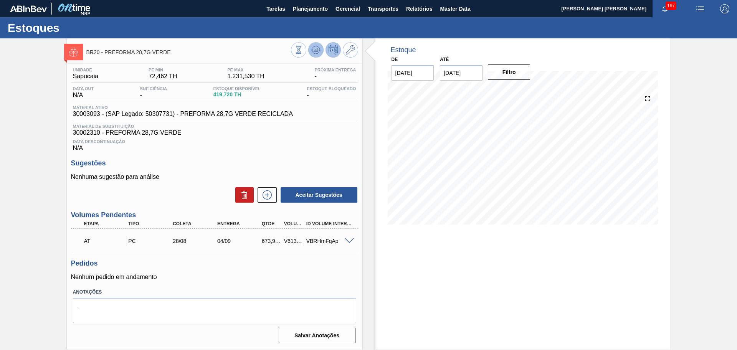
click at [303, 47] on icon at bounding box center [298, 50] width 8 height 8
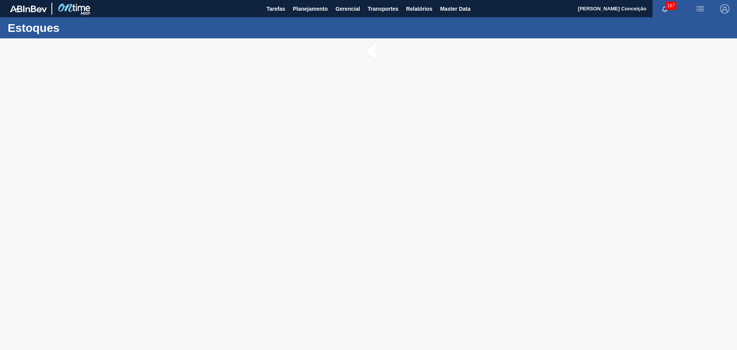
click at [308, 17] on div "Estoques" at bounding box center [368, 27] width 737 height 21
click at [310, 7] on span "Planejamento" at bounding box center [310, 8] width 35 height 9
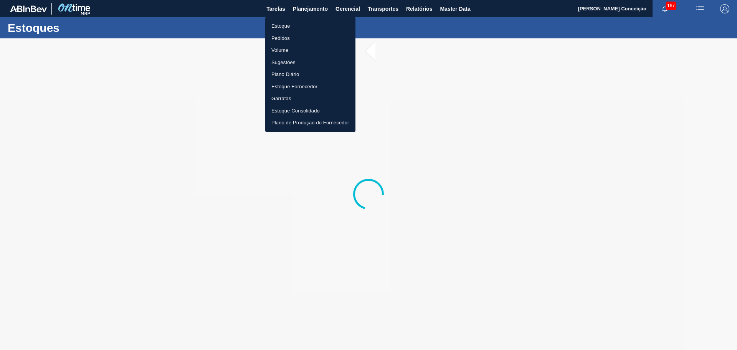
click at [291, 26] on li "Estoque" at bounding box center [310, 26] width 90 height 12
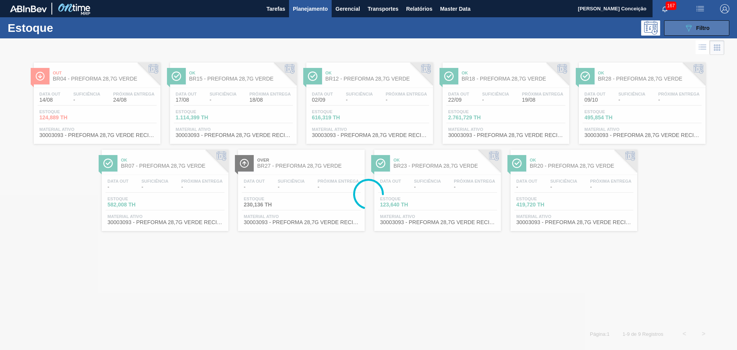
click at [720, 30] on button "089F7B8B-B2A5-4AFE-B5C0-19BA573D28AC Filtro" at bounding box center [696, 27] width 65 height 15
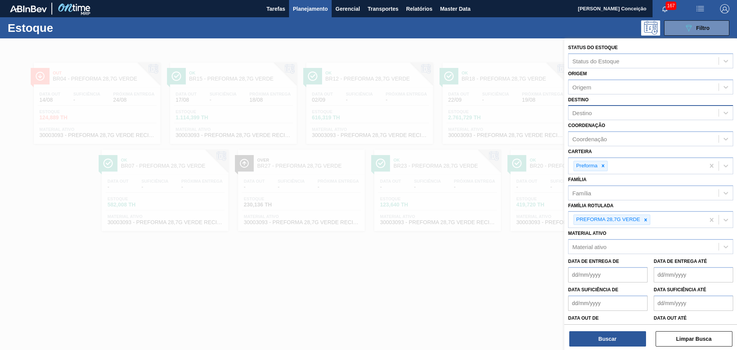
click at [591, 116] on div "Destino" at bounding box center [644, 112] width 150 height 11
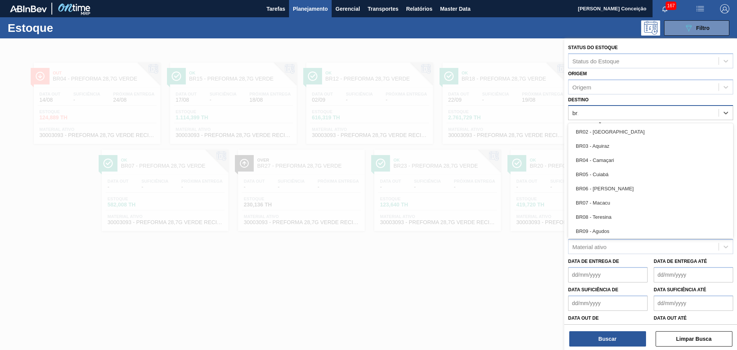
type input "br15"
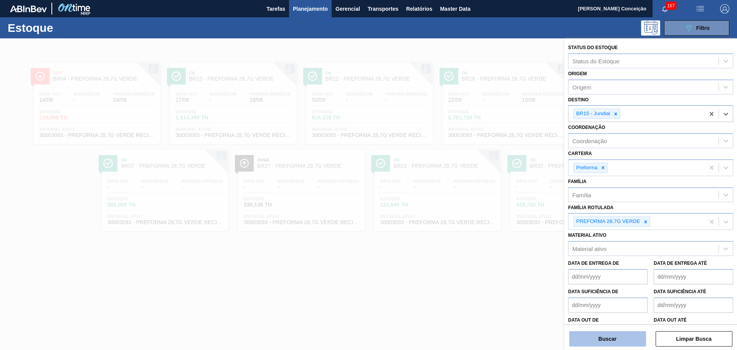
click at [603, 339] on button "Buscar" at bounding box center [607, 338] width 77 height 15
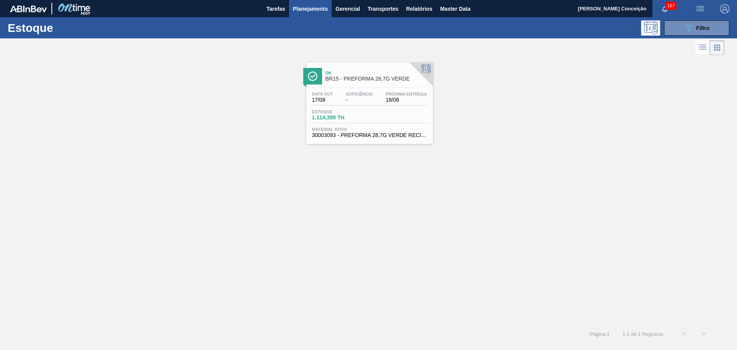
click at [341, 59] on link "Ok BR15 - PREFORMA 28,7G VERDE Data out 17/08 Suficiência - Próxima Entrega 18/…" at bounding box center [369, 100] width 136 height 87
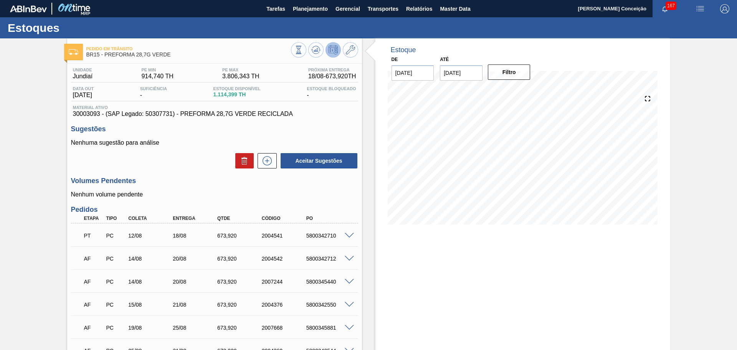
click at [176, 145] on p "Nenhuma sugestão para análise" at bounding box center [214, 142] width 287 height 7
click at [201, 183] on h3 "Volumes Pendentes" at bounding box center [214, 181] width 287 height 8
click at [364, 122] on div "Estoque De 14/08/2025 Até 30/09/2025 Filtro 15/08 Projeção de Estoque 1,114.399…" at bounding box center [516, 242] width 308 height 409
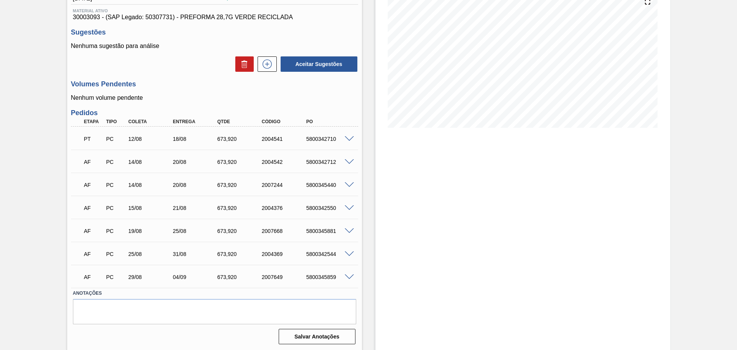
scroll to position [98, 0]
click at [352, 102] on div "Unidade Jundiaí PE MIN 914,740 TH PE MAX 3.806,343 TH Próxima Entrega 18/08 - 6…" at bounding box center [214, 156] width 295 height 380
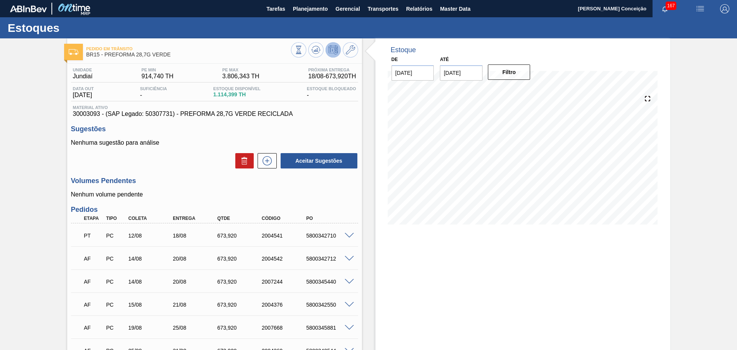
click at [309, 200] on div "Unidade Jundiaí PE MIN 914,740 TH PE MAX 3.806,343 TH Próxima Entrega 18/08 - 6…" at bounding box center [214, 254] width 295 height 380
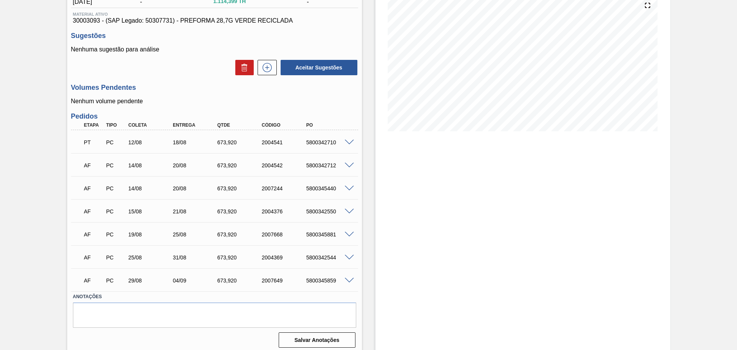
scroll to position [98, 0]
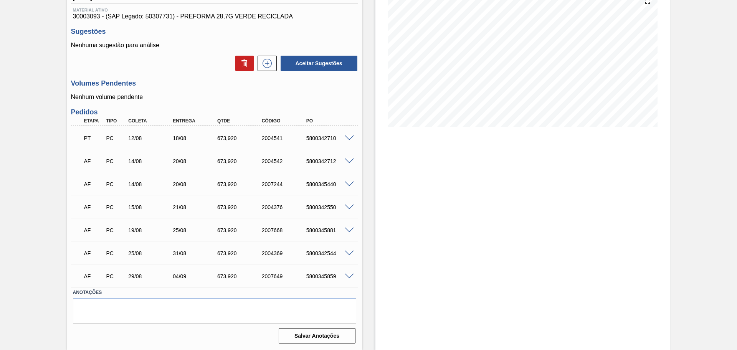
click at [229, 140] on div "673,920" at bounding box center [240, 138] width 50 height 6
click at [222, 159] on div "673,920" at bounding box center [240, 161] width 50 height 6
click at [224, 181] on div "673,920" at bounding box center [240, 184] width 50 height 6
click at [222, 203] on div "AF PC 15/08 21/08 673,920 2004376 5800342550" at bounding box center [212, 206] width 267 height 15
click at [222, 227] on div "673,920" at bounding box center [240, 230] width 50 height 6
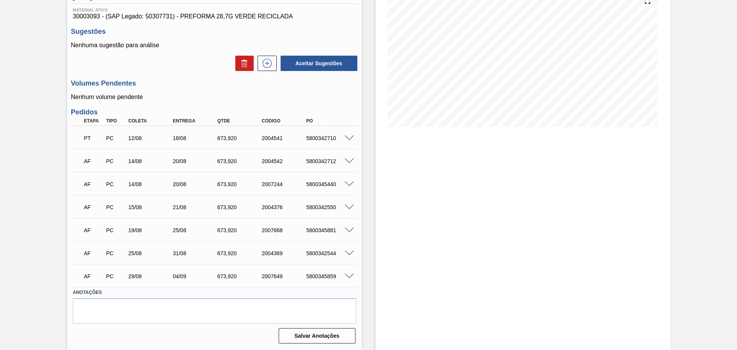
click at [223, 252] on div "673,920" at bounding box center [240, 253] width 50 height 6
click at [225, 272] on div "AF PC 29/08 04/09 673,920 2007649 5800345859" at bounding box center [212, 275] width 267 height 15
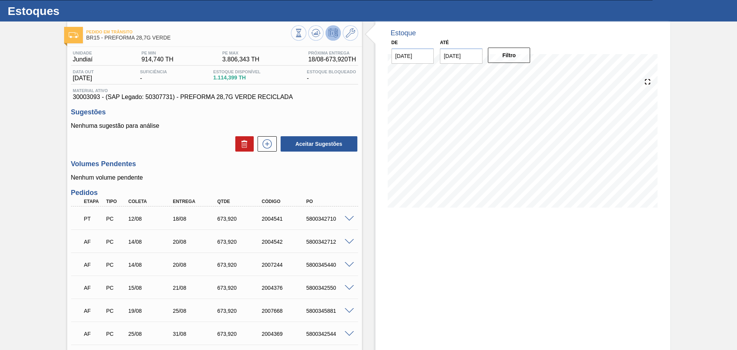
scroll to position [0, 0]
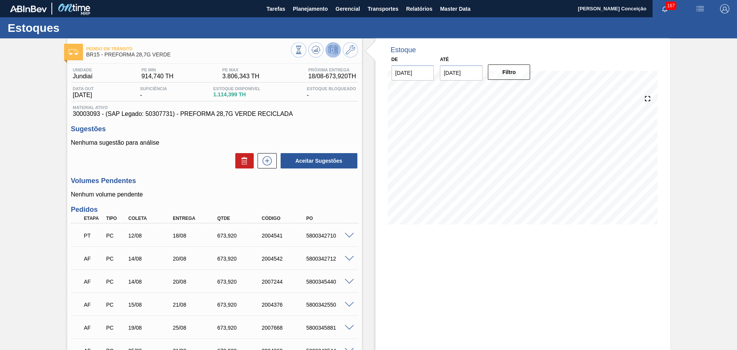
click at [374, 267] on div "Estoque De 14/08/2025 Até 30/09/2025 Filtro 24/08 Projeção de Estoque 2,829.583…" at bounding box center [516, 242] width 308 height 409
click at [169, 163] on div "Aceitar Sugestões" at bounding box center [214, 160] width 287 height 17
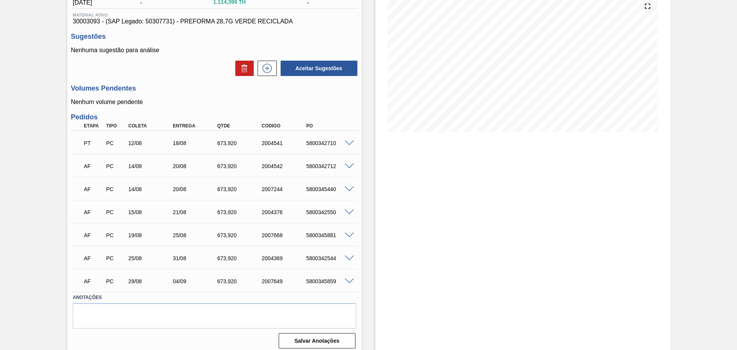
scroll to position [98, 0]
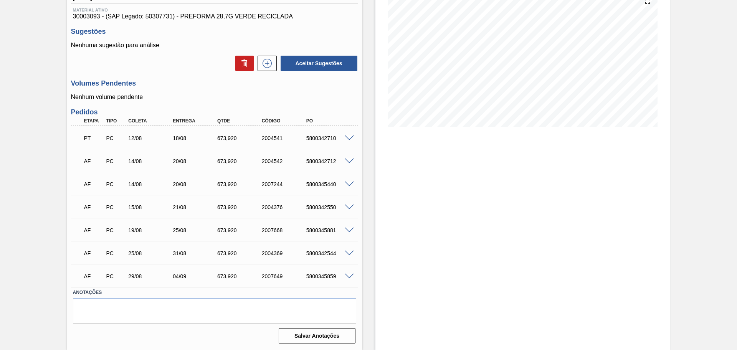
click at [371, 141] on div "Estoque De 14/08/2025 Até 30/09/2025 Filtro 24/08 Projeção de Estoque 2,829.583…" at bounding box center [516, 145] width 308 height 409
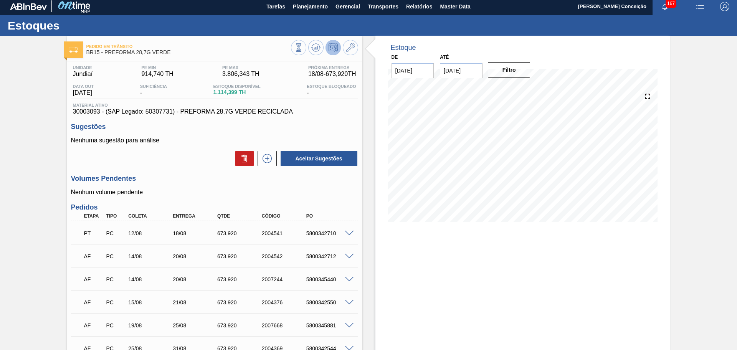
scroll to position [0, 0]
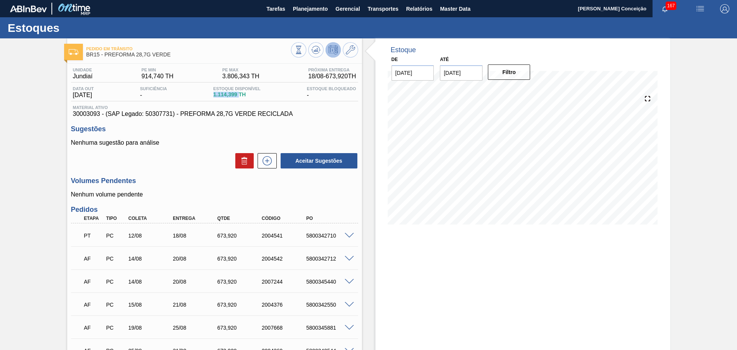
drag, startPoint x: 215, startPoint y: 97, endPoint x: 241, endPoint y: 97, distance: 26.5
click at [241, 97] on div "Estoque Disponível 1.114,399 TH" at bounding box center [237, 92] width 51 height 12
copy span "1.114,399"
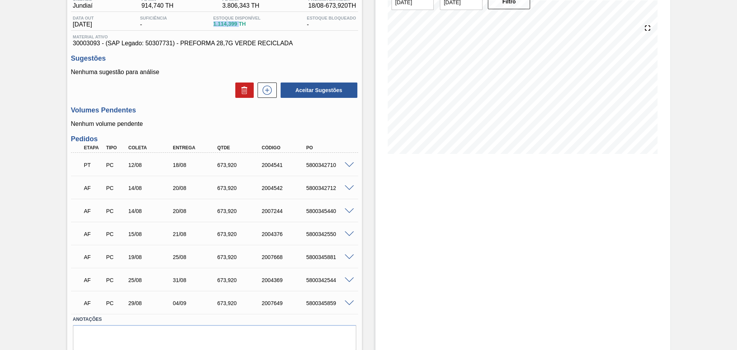
scroll to position [98, 0]
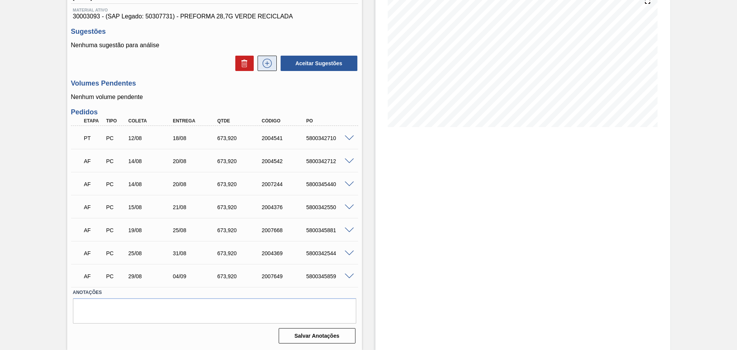
click at [265, 62] on icon at bounding box center [267, 63] width 12 height 9
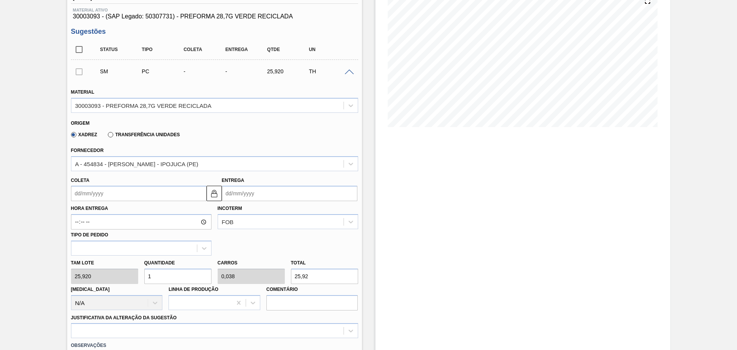
click at [98, 197] on input "Coleta" at bounding box center [139, 193] width 136 height 15
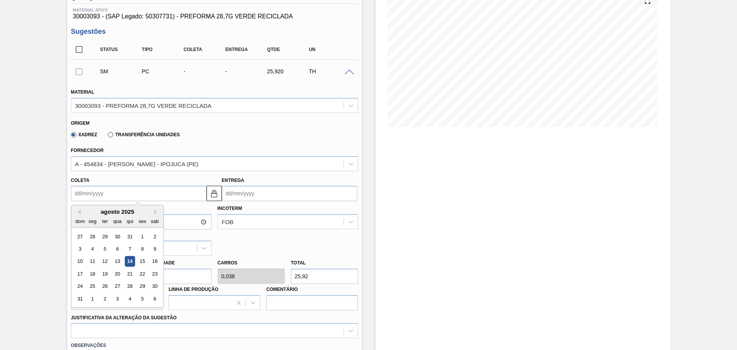
type input "2"
type input "08/08/2025"
type input "2/"
type input "07/02/2001"
type input "2"
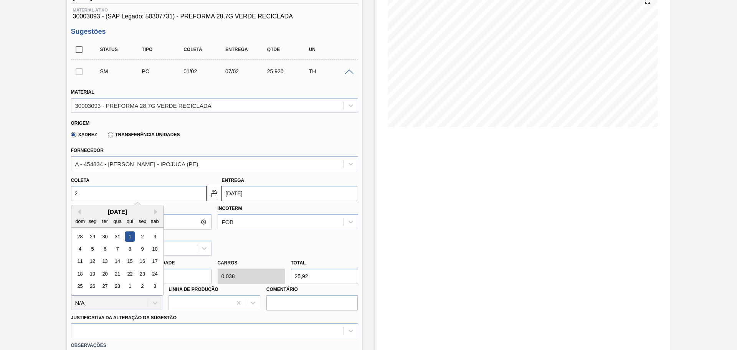
type input "08/08/2025"
type input "25"
type input "31/08/2025"
type input "25/08/20"
type input "31/08/2020"
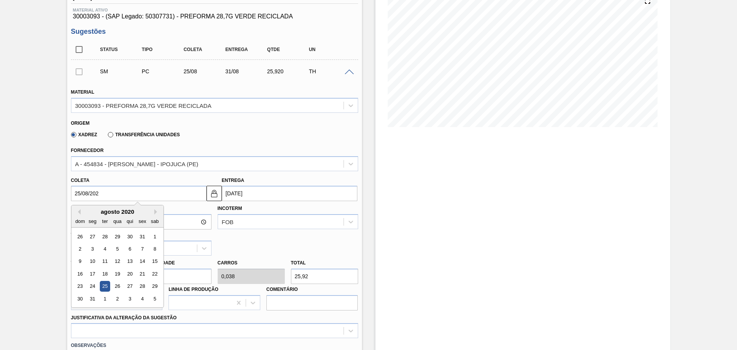
type input "25/08/2025"
type input "31/08/2025"
type input "25/08/2025"
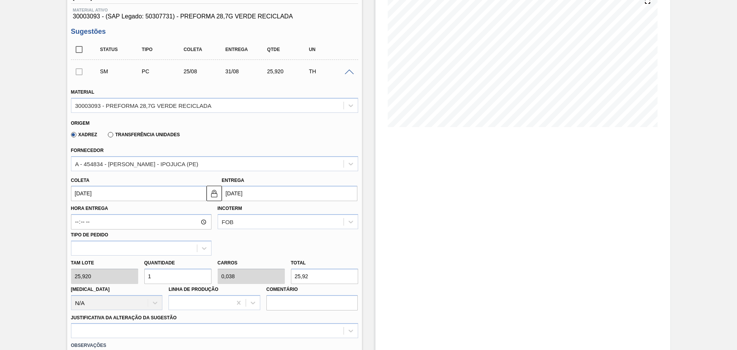
click at [137, 275] on div "Tam lote 25,920 Quantidade 1 Carros 0,038 Total 25,92 Doca N/A Linha de Produçã…" at bounding box center [214, 283] width 293 height 55
type input "2"
type input "0,077"
type input "51,84"
type input "26"
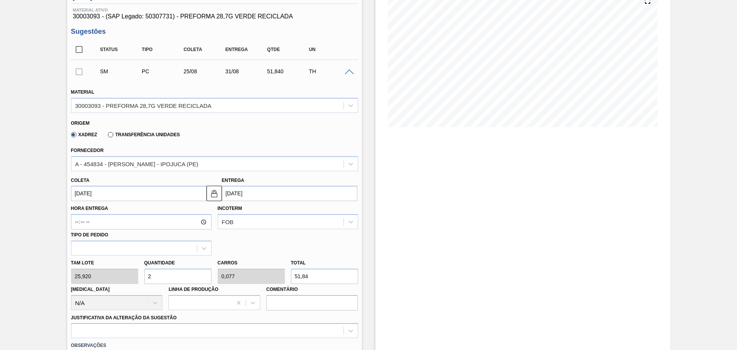
type input "1"
type input "673,92"
type input "26"
click at [287, 248] on div "Hora Entrega Incoterm FOB Tipo de pedido" at bounding box center [214, 228] width 293 height 55
click at [142, 327] on div "option Outro problema com o fornecedor - Mudança de fornecedor focused, 7 of 18…" at bounding box center [214, 330] width 287 height 15
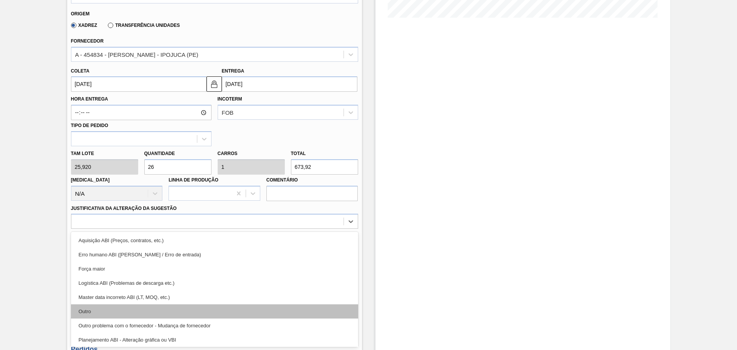
scroll to position [48, 0]
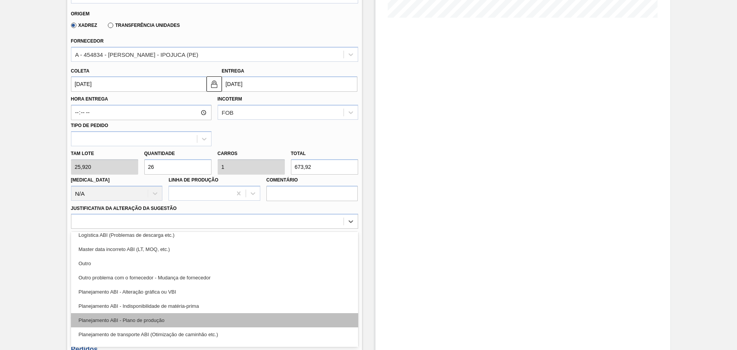
click at [159, 320] on div "Planejamento ABI - Plano de produção" at bounding box center [214, 320] width 287 height 14
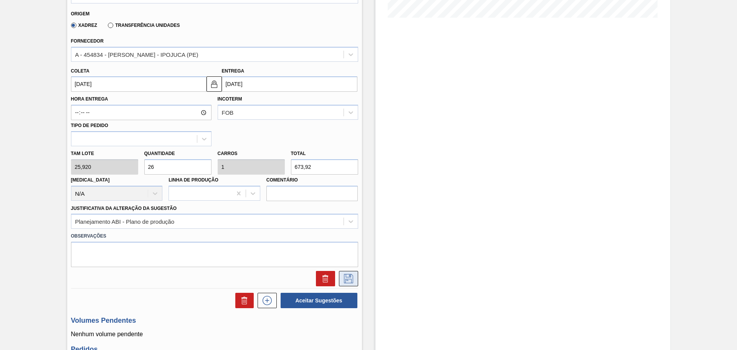
click at [344, 279] on icon at bounding box center [348, 278] width 12 height 9
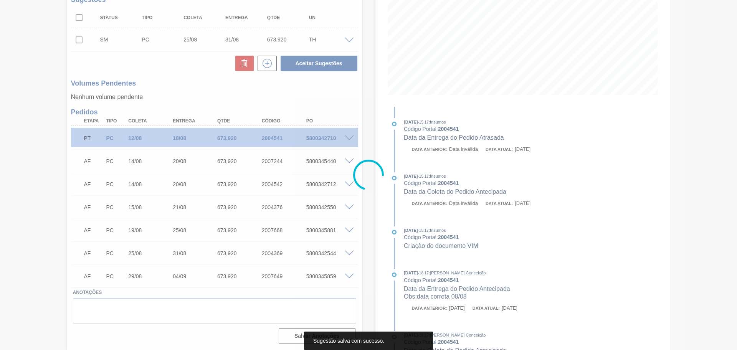
scroll to position [129, 0]
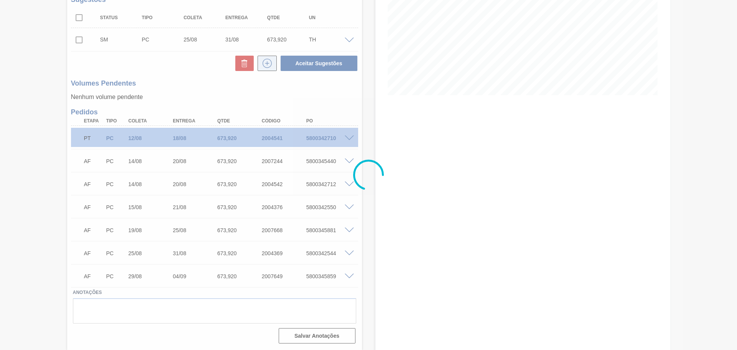
click at [268, 67] on div at bounding box center [368, 175] width 737 height 350
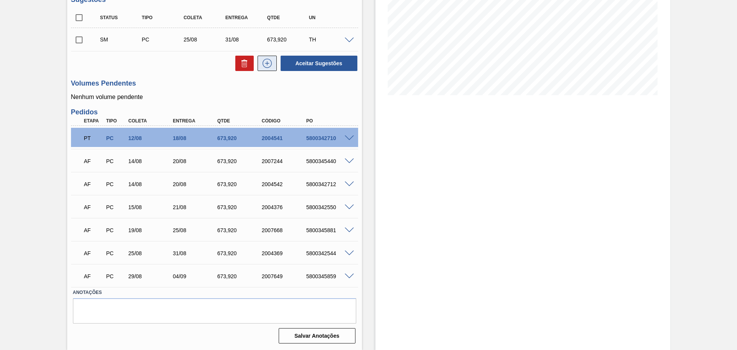
click at [268, 67] on icon at bounding box center [267, 63] width 12 height 9
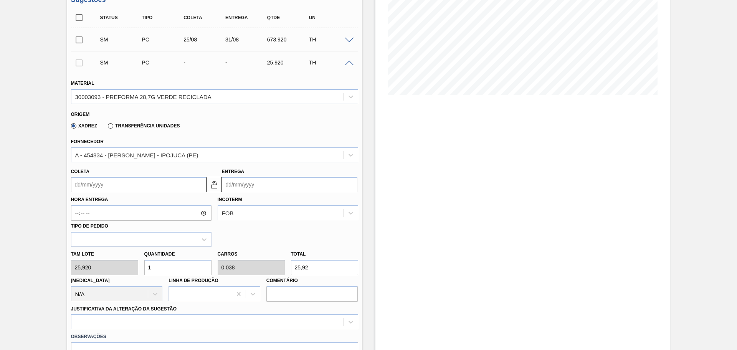
click at [126, 270] on div "Tam lote 25,920 Quantidade 1 Carros 0,038 Total 25,92 Doca N/A Linha de Produçã…" at bounding box center [214, 274] width 293 height 55
type input "2"
type input "0,077"
type input "51,84"
type input "26"
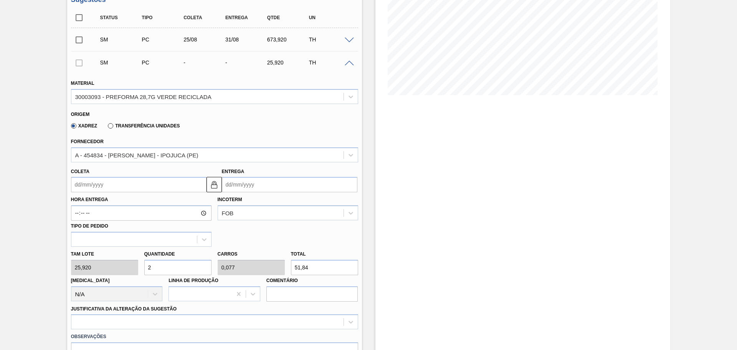
type input "1"
type input "673,92"
type input "26"
click at [112, 187] on input "Coleta" at bounding box center [139, 184] width 136 height 15
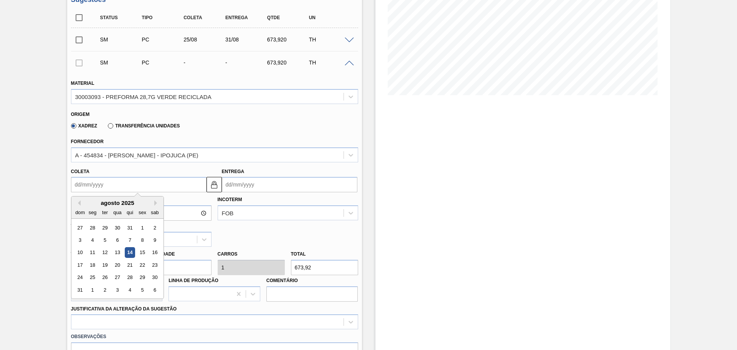
click at [99, 198] on div "agosto 2025 dom seg ter qua qui sex sab" at bounding box center [117, 208] width 92 height 22
click at [116, 278] on div "27" at bounding box center [117, 278] width 10 height 10
type input "27/08/2025"
type input "02/09/2025"
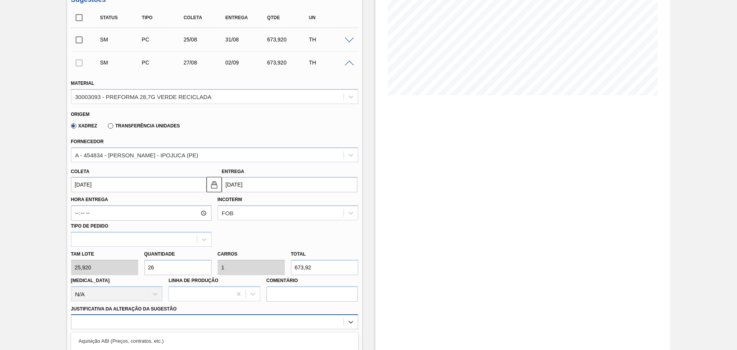
click at [131, 325] on div "option Outro problema com o fornecedor - Mudança de fornecedor focused, 7 of 18…" at bounding box center [214, 321] width 287 height 15
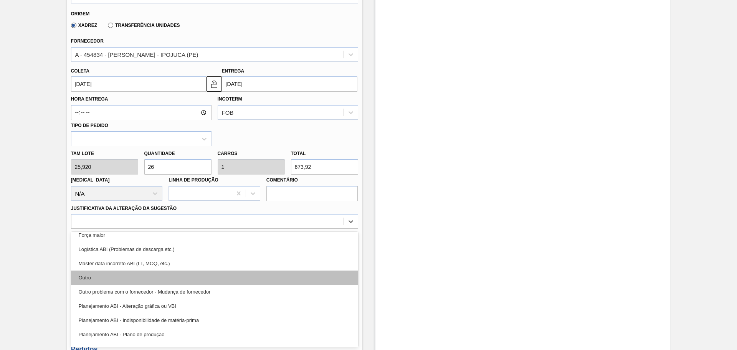
scroll to position [48, 0]
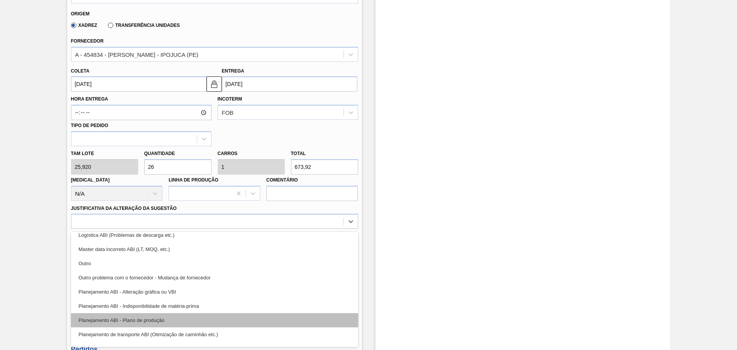
click at [176, 319] on div "Planejamento ABI - Plano de produção" at bounding box center [214, 320] width 287 height 14
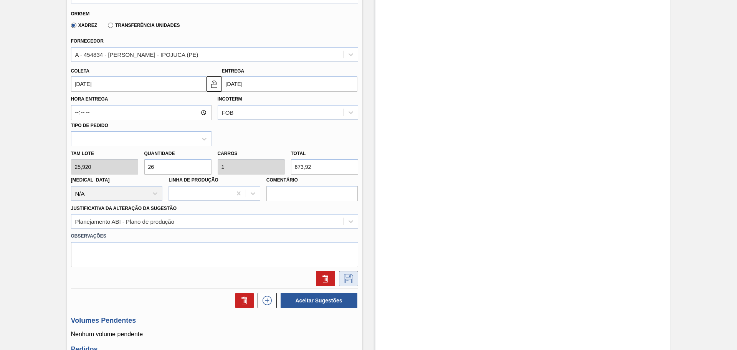
click at [347, 281] on icon at bounding box center [348, 278] width 12 height 9
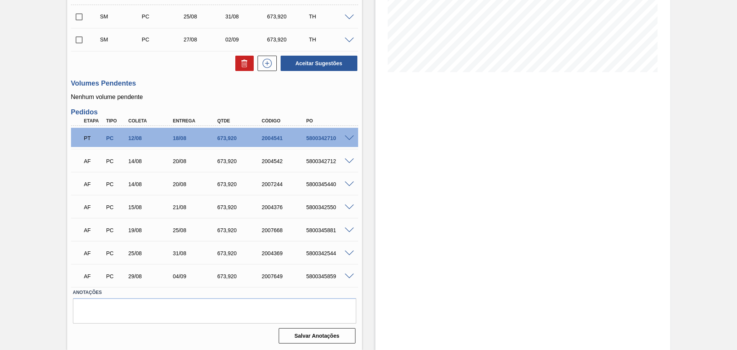
scroll to position [8, 0]
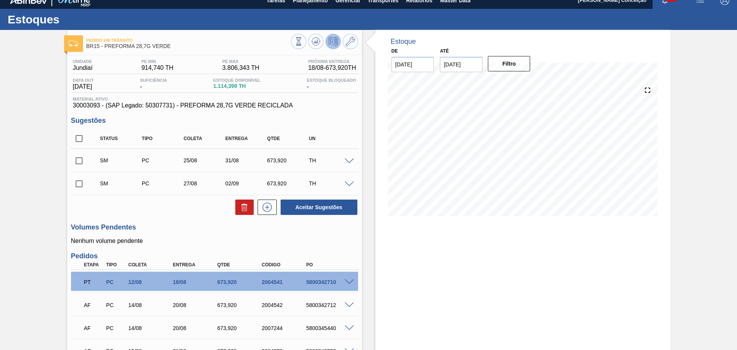
click at [83, 165] on input "checkbox" at bounding box center [79, 161] width 16 height 16
click at [304, 212] on button "Aceitar Sugestões" at bounding box center [319, 207] width 77 height 15
checkbox input "false"
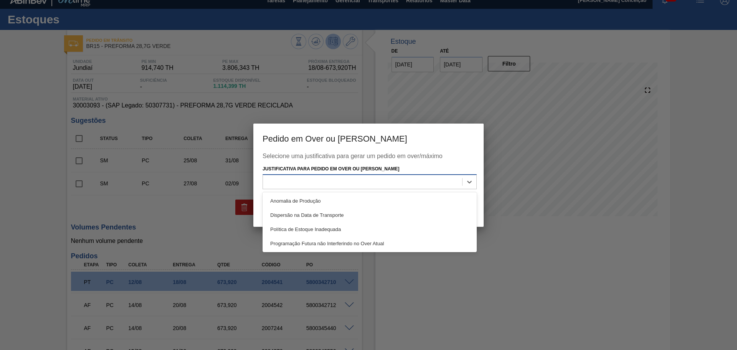
click at [334, 185] on div at bounding box center [362, 182] width 199 height 11
click at [345, 244] on div "Programação Futura não Interferindo no Over Atual" at bounding box center [370, 243] width 214 height 14
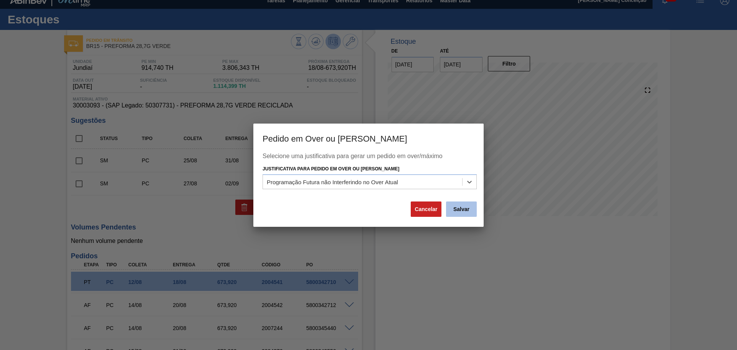
click at [466, 210] on button "Salvar" at bounding box center [461, 209] width 31 height 15
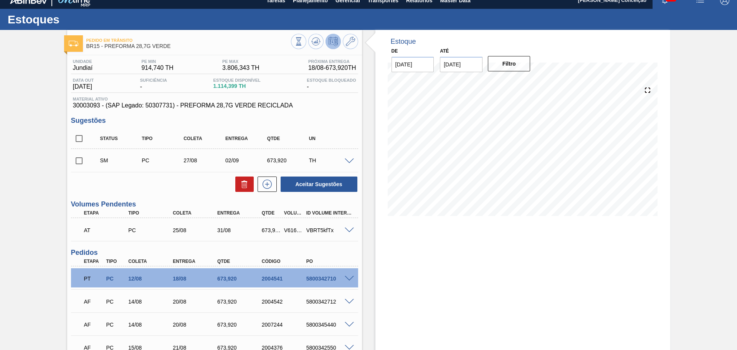
click at [77, 165] on input "checkbox" at bounding box center [79, 161] width 16 height 16
click at [305, 185] on button "Aceitar Sugestões" at bounding box center [319, 184] width 77 height 15
checkbox input "false"
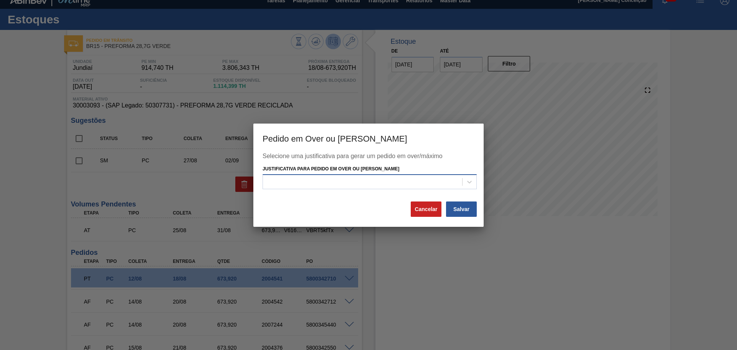
click at [366, 175] on div at bounding box center [370, 181] width 214 height 15
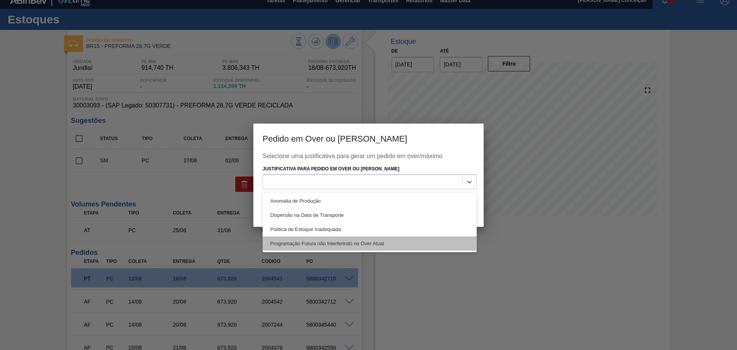
click at [358, 246] on div "Programação Futura não Interferindo no Over Atual" at bounding box center [370, 243] width 214 height 14
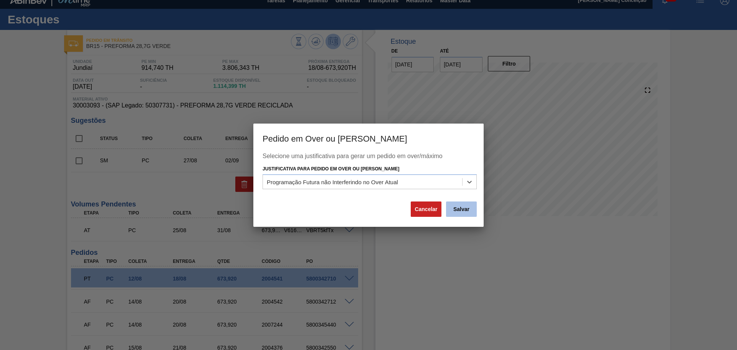
click at [466, 209] on button "Salvar" at bounding box center [461, 209] width 31 height 15
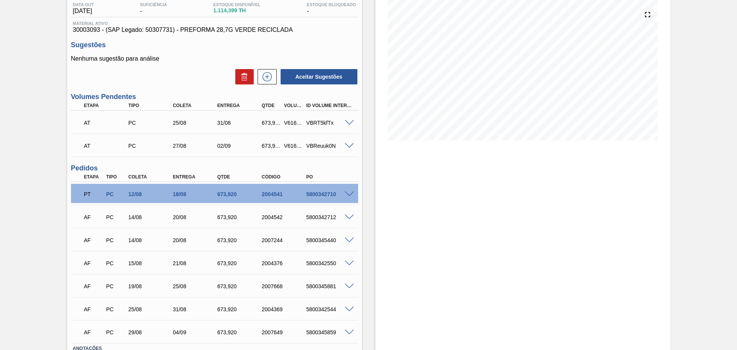
scroll to position [104, 0]
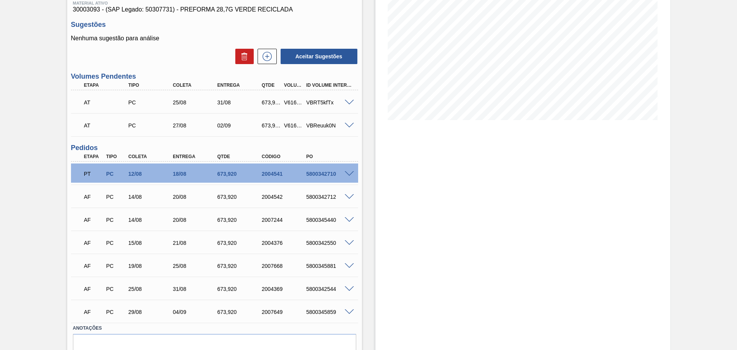
click at [348, 101] on span at bounding box center [349, 103] width 9 height 6
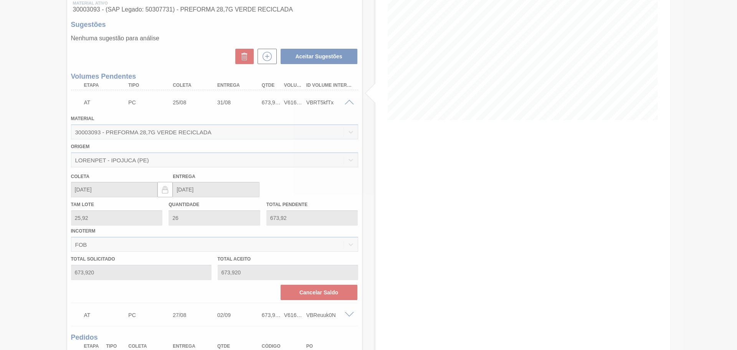
click at [309, 295] on div at bounding box center [368, 175] width 737 height 350
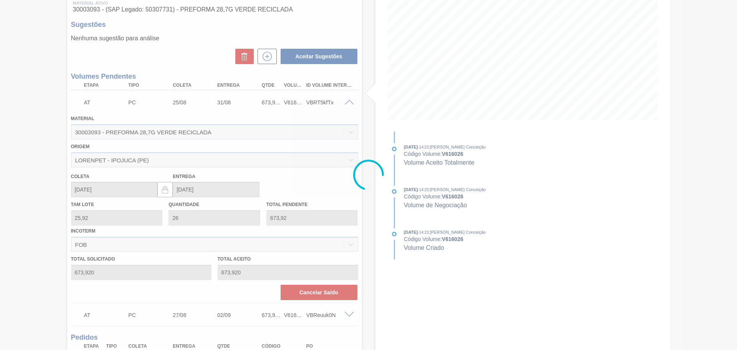
click at [307, 294] on div at bounding box center [368, 175] width 737 height 350
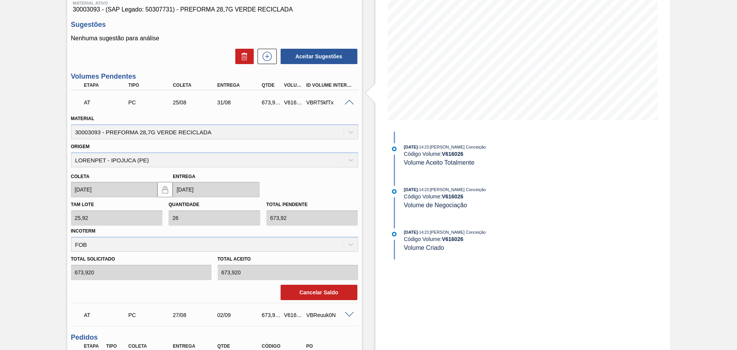
click at [306, 293] on button "Cancelar Saldo" at bounding box center [319, 292] width 77 height 15
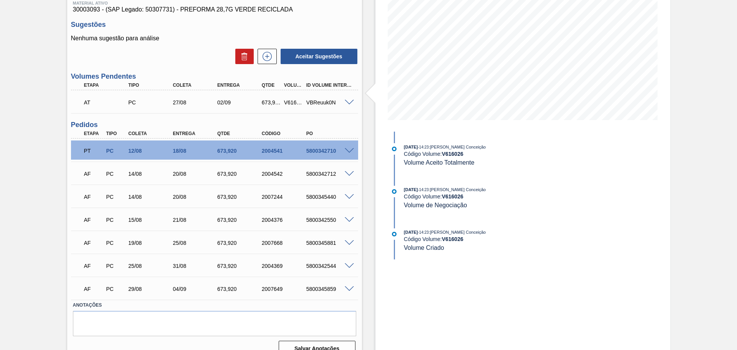
click at [346, 103] on span at bounding box center [349, 103] width 9 height 6
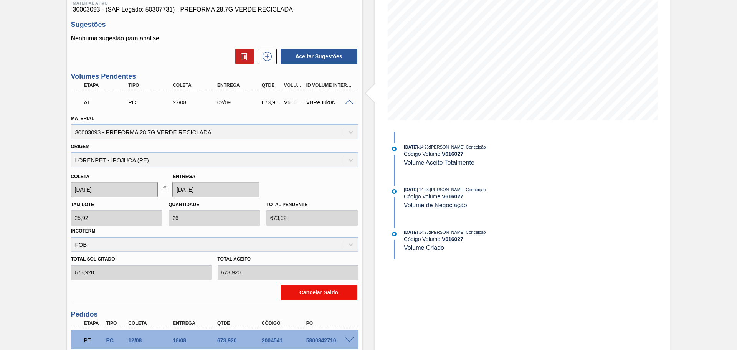
click at [317, 292] on button "Cancelar Saldo" at bounding box center [319, 292] width 77 height 15
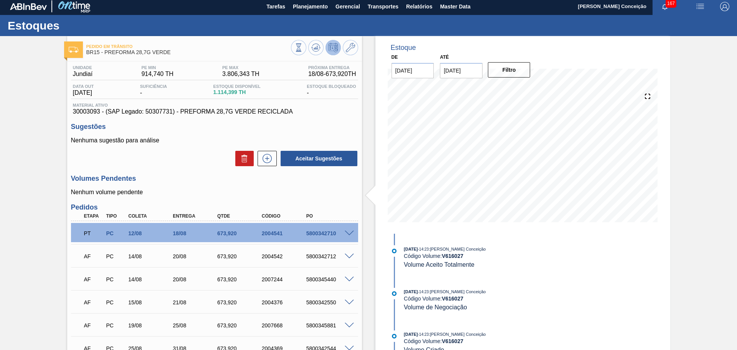
scroll to position [0, 0]
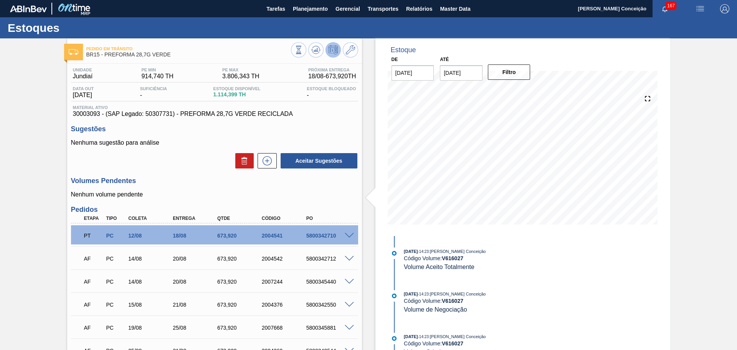
click at [194, 181] on h3 "Volumes Pendentes" at bounding box center [214, 181] width 287 height 8
click at [303, 52] on icon at bounding box center [298, 50] width 8 height 8
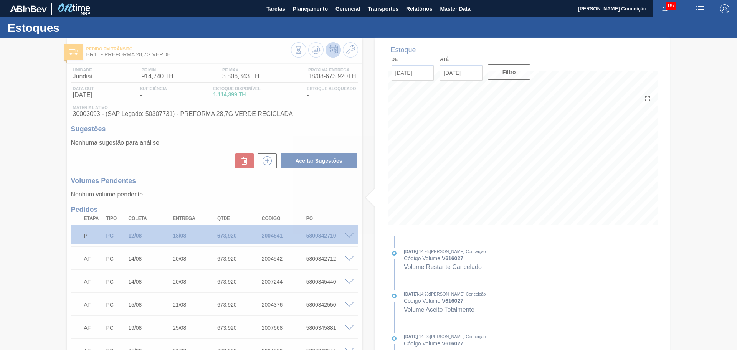
click at [158, 179] on div at bounding box center [368, 194] width 737 height 312
click at [194, 154] on div at bounding box center [368, 194] width 737 height 312
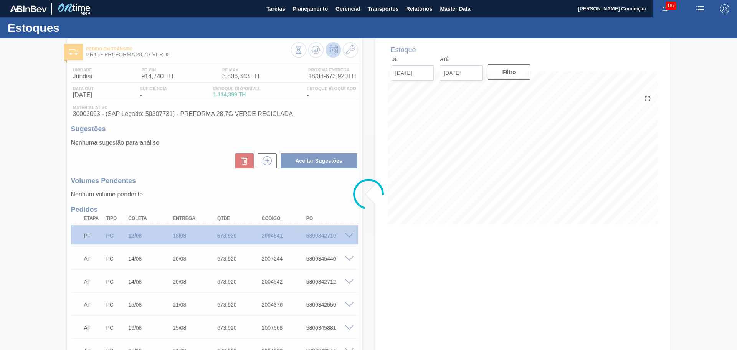
click at [389, 202] on div at bounding box center [368, 194] width 737 height 312
click at [361, 206] on icon at bounding box center [368, 194] width 31 height 31
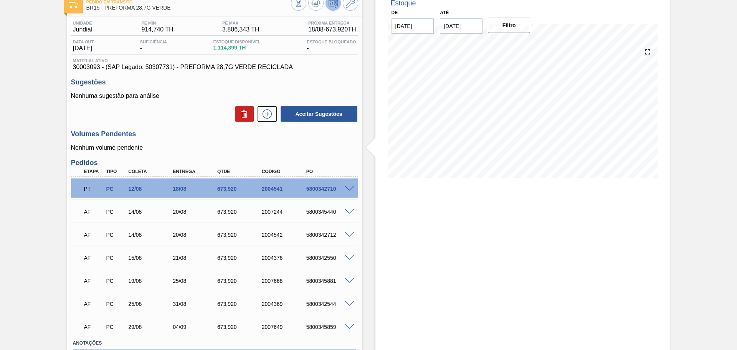
scroll to position [98, 0]
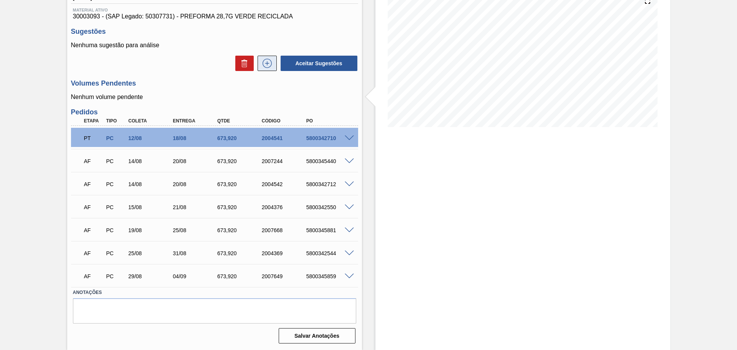
click at [268, 68] on button at bounding box center [267, 63] width 19 height 15
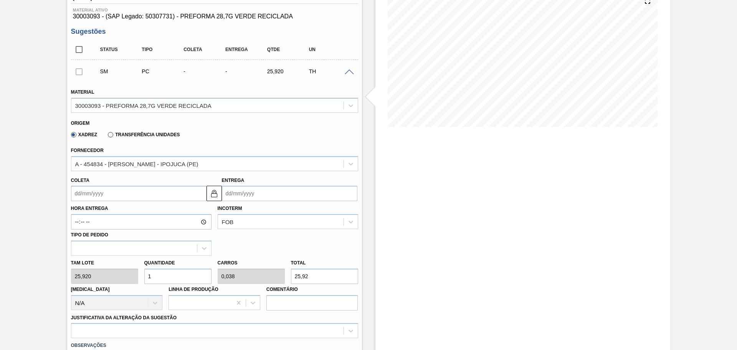
click at [135, 191] on input "Coleta" at bounding box center [139, 193] width 136 height 15
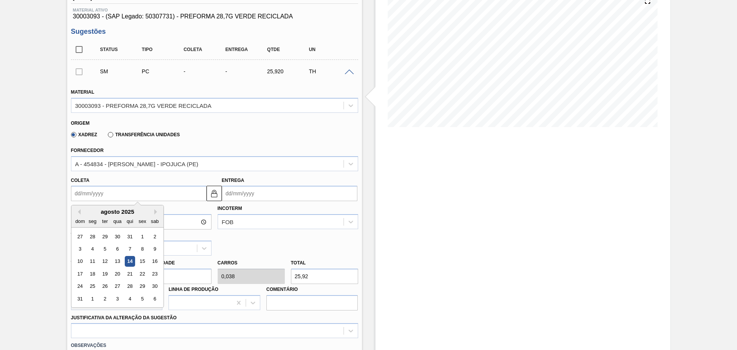
type input "2"
type input "08/08/2025"
type input "2/"
type input "07/02/2001"
type input "2/07"
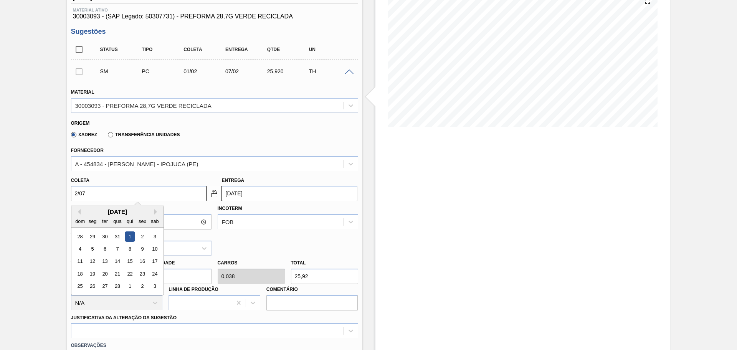
type input "08/07/2025"
type input "2/"
type input "07/02/2001"
type input "2"
type input "08/08/2025"
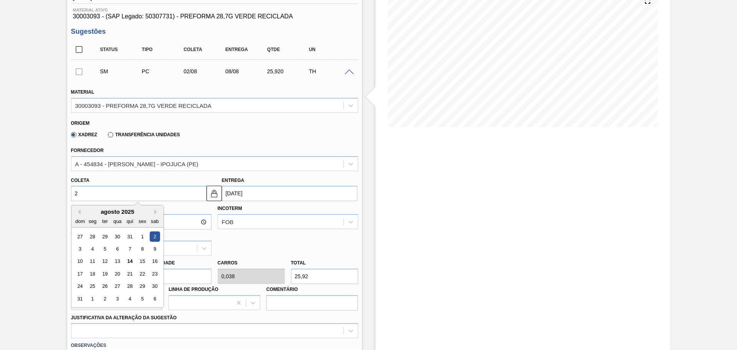
type input "25"
type input "31/08/2025"
click at [91, 287] on div "25" at bounding box center [92, 286] width 10 height 10
type input "25/08/2025"
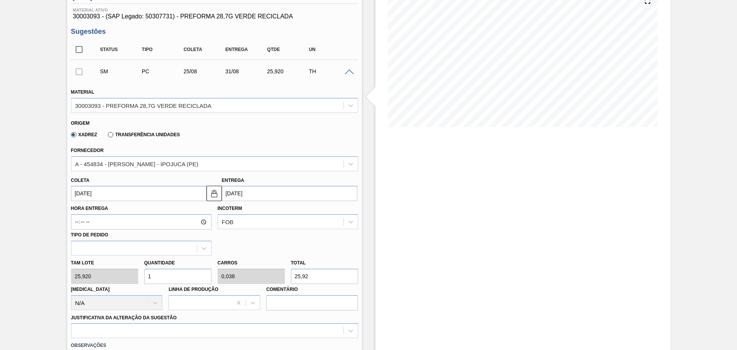
click at [130, 274] on div "Tam lote 25,920 Quantidade 1 Carros 0,038 Total 25,92 Doca N/A Linha de Produçã…" at bounding box center [214, 283] width 293 height 55
type input "2"
type input "0,077"
type input "51,84"
type input "26"
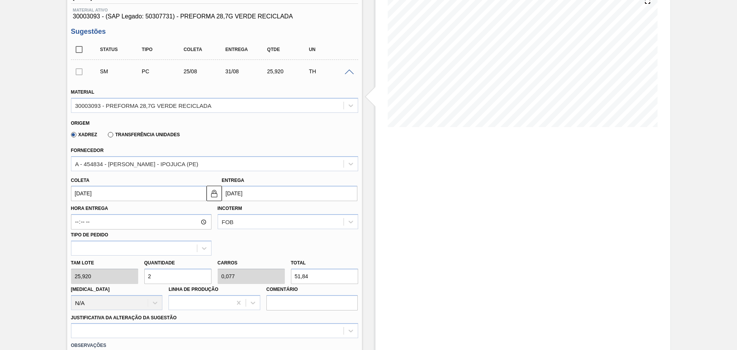
type input "1"
type input "673,92"
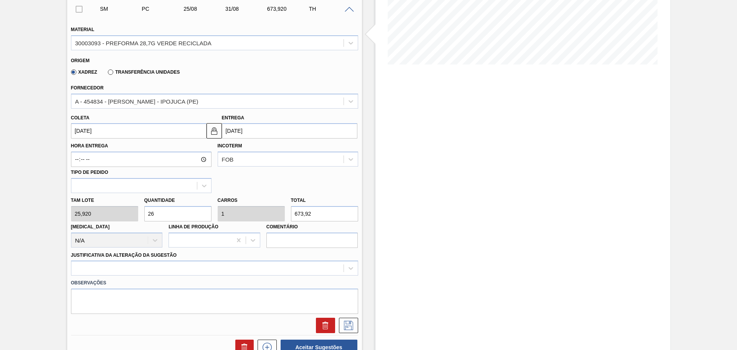
scroll to position [241, 0]
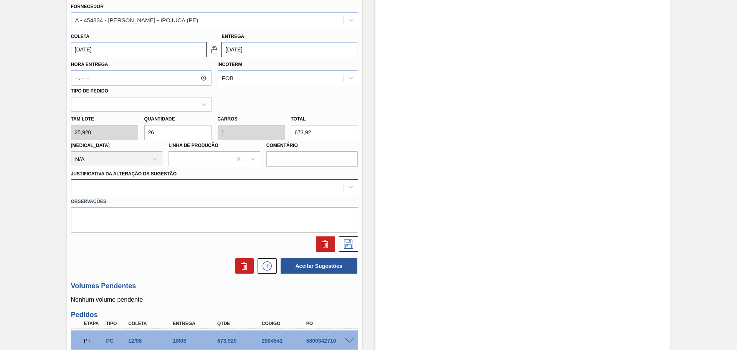
type input "26"
click at [103, 185] on div at bounding box center [207, 187] width 272 height 11
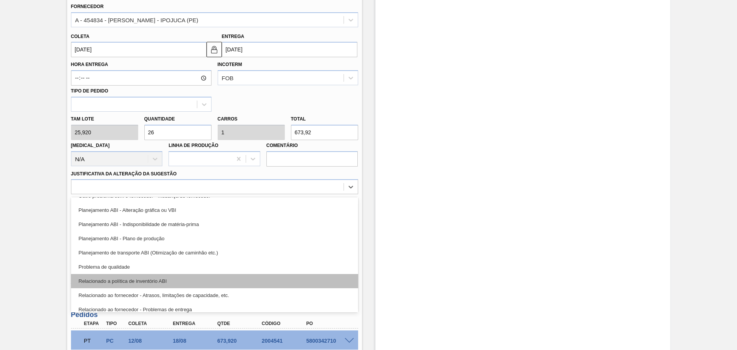
scroll to position [96, 0]
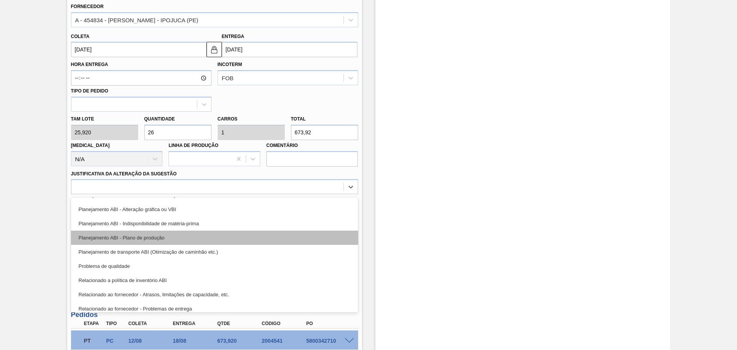
click at [166, 237] on div "Planejamento ABI - Plano de produção" at bounding box center [214, 238] width 287 height 14
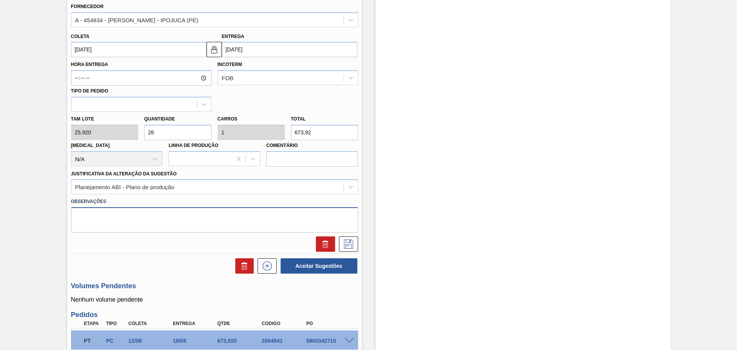
click at [243, 218] on textarea at bounding box center [214, 219] width 287 height 25
type textarea "p"
click at [350, 246] on icon at bounding box center [348, 244] width 9 height 9
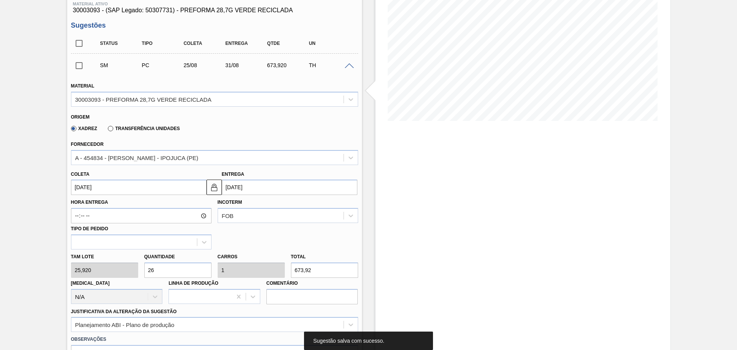
scroll to position [98, 0]
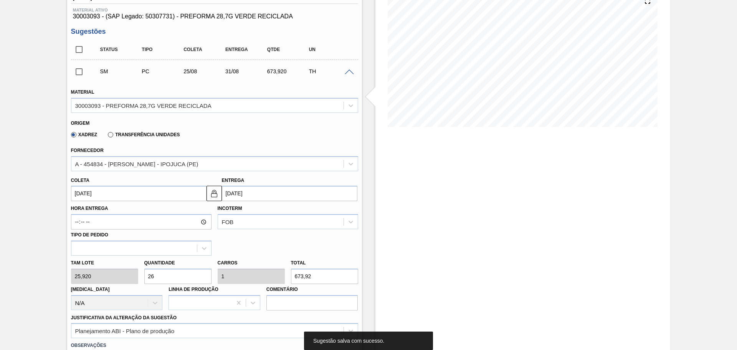
click at [350, 73] on span at bounding box center [349, 72] width 9 height 6
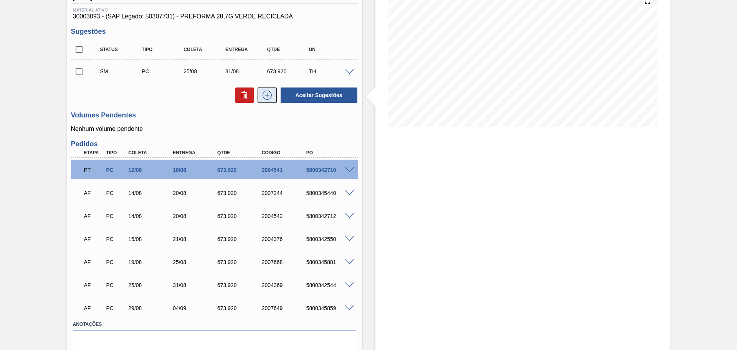
click at [261, 98] on icon at bounding box center [267, 95] width 12 height 9
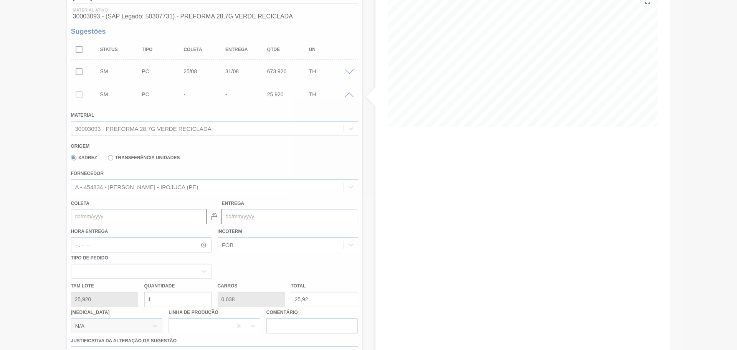
drag, startPoint x: 151, startPoint y: 301, endPoint x: 144, endPoint y: 301, distance: 7.3
click at [144, 301] on div at bounding box center [368, 175] width 737 height 350
click at [174, 301] on div at bounding box center [368, 175] width 737 height 350
click at [172, 301] on div at bounding box center [368, 175] width 737 height 350
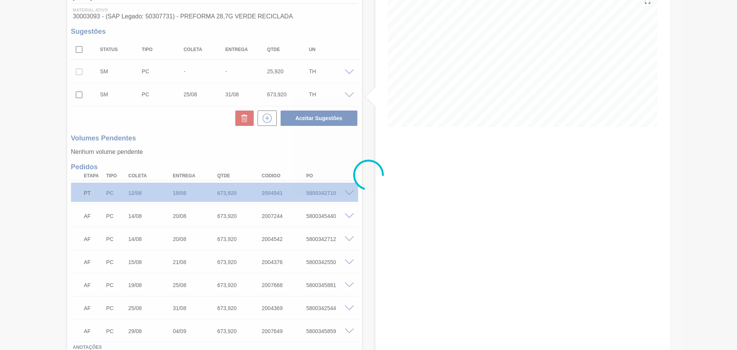
click at [232, 140] on div at bounding box center [368, 175] width 737 height 350
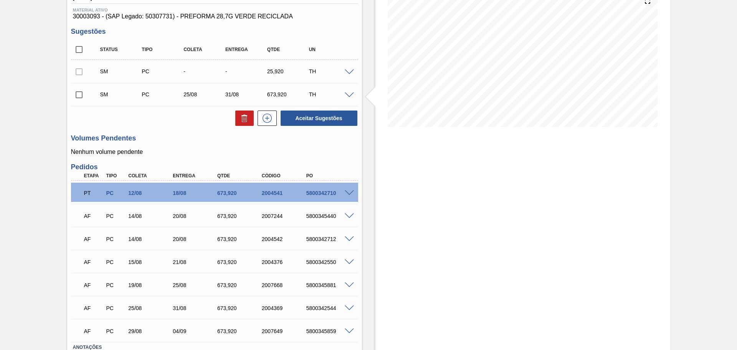
click at [185, 133] on div "Unidade Jundiaí PE MIN 914,740 TH PE MAX 3.806,343 TH Próxima Entrega 18/08 - 6…" at bounding box center [214, 183] width 295 height 435
click at [347, 71] on span at bounding box center [349, 72] width 9 height 6
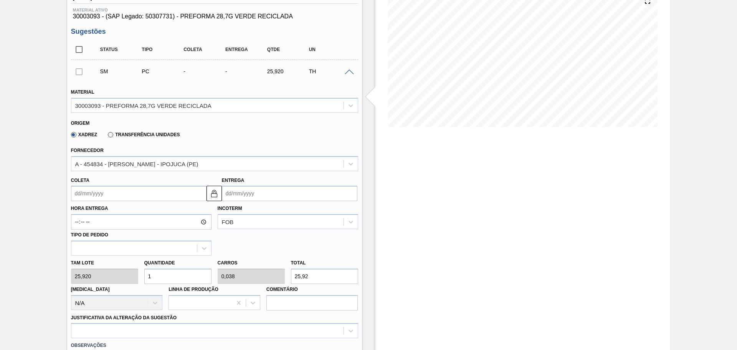
drag, startPoint x: 160, startPoint y: 278, endPoint x: 134, endPoint y: 273, distance: 26.6
click at [139, 273] on div "Tam lote 25,920 Quantidade 1 Carros 0,038 Total 25,92 Doca N/A Linha de Produçã…" at bounding box center [214, 283] width 293 height 55
type input "2"
type input "0,077"
type input "51,84"
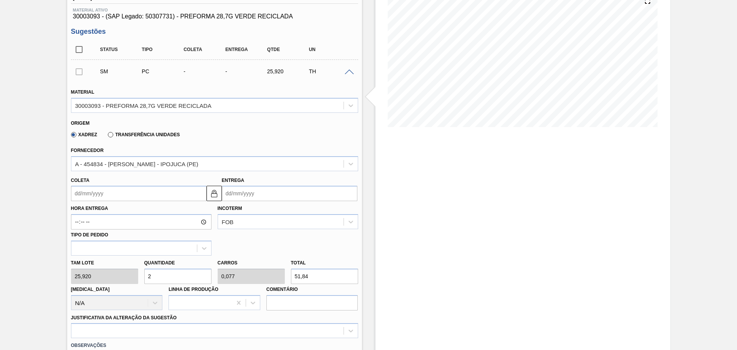
type input "26"
type input "1"
type input "673,92"
type input "26"
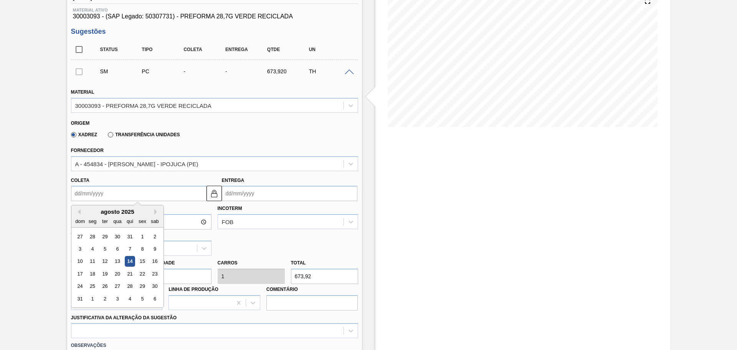
click at [117, 193] on input "Coleta" at bounding box center [139, 193] width 136 height 15
type input "2"
type input "08/08/2025"
type input "27"
type input "02/09/2025"
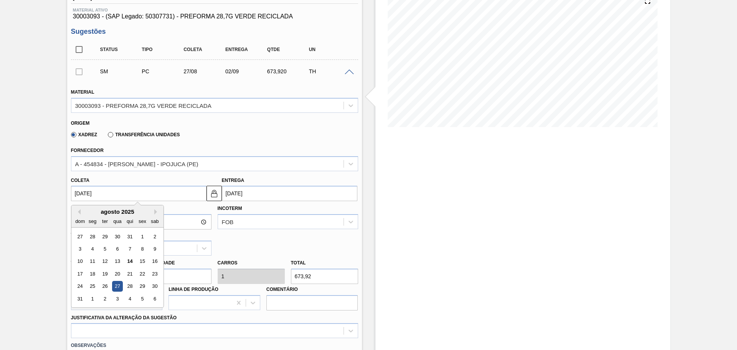
type input "27/08/20"
type input "02/09/2020"
type input "27/08/2025"
type input "02/09/2025"
type input "27/08/2025"
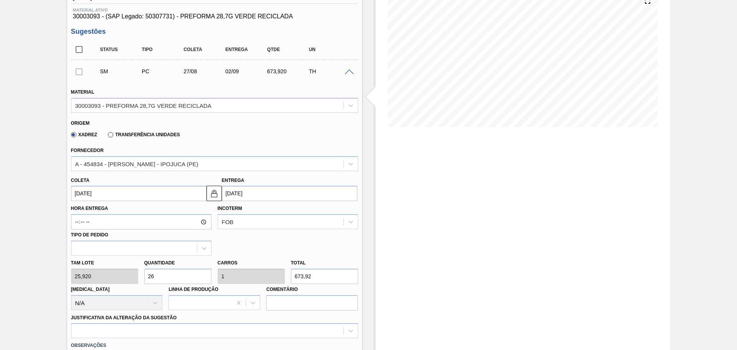
click at [259, 245] on div "Hora Entrega Incoterm FOB Tipo de pedido" at bounding box center [214, 228] width 293 height 55
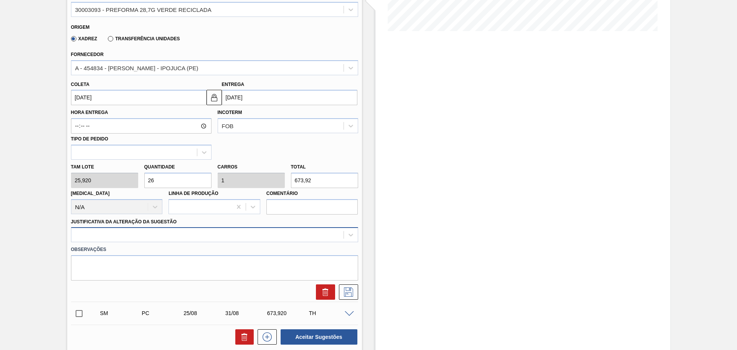
click at [118, 233] on div at bounding box center [214, 234] width 287 height 15
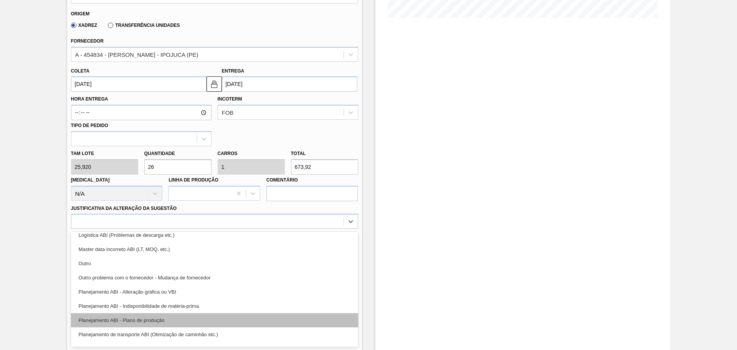
scroll to position [96, 0]
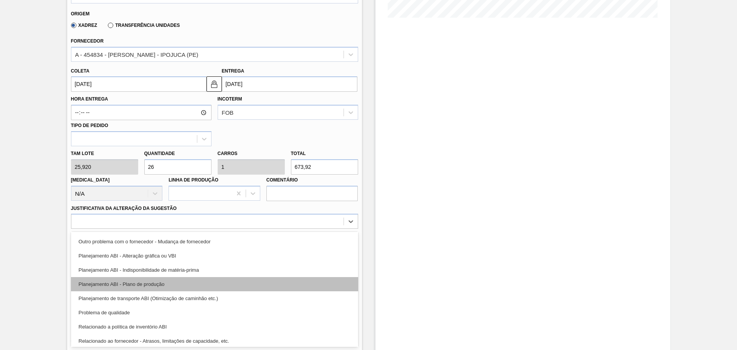
click at [149, 321] on div "Aquisição ABI (Preços, contratos, etc.) Erro humano ABI (Cálculo / Erro de entr…" at bounding box center [214, 289] width 287 height 115
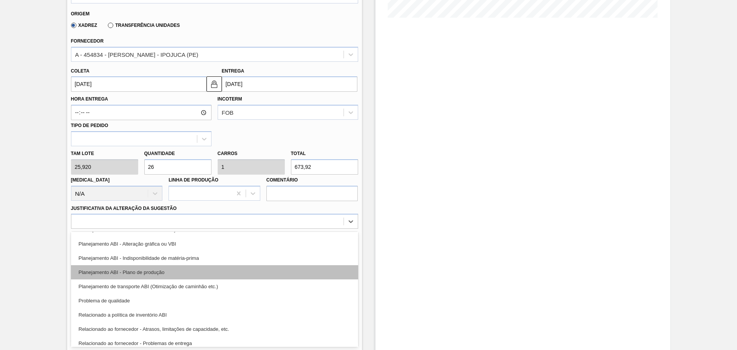
click at [162, 269] on div "Planejamento ABI - Plano de produção" at bounding box center [214, 272] width 287 height 14
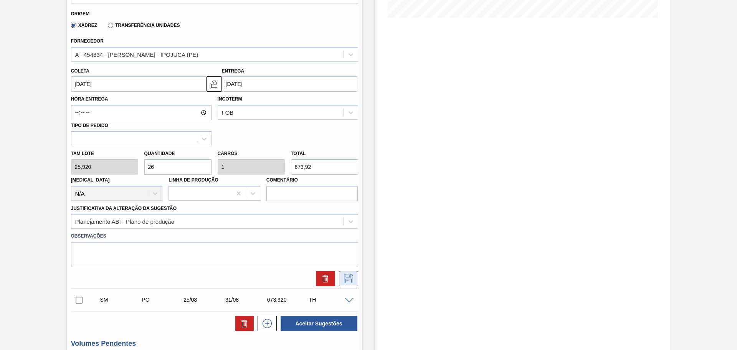
click at [353, 281] on icon at bounding box center [348, 278] width 12 height 9
click at [370, 227] on div "Estoque De 14/08/2025 Até 30/09/2025 Filtro" at bounding box center [516, 220] width 308 height 779
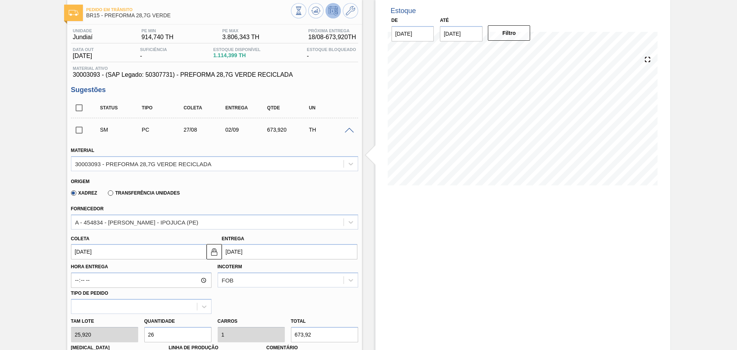
scroll to position [15, 0]
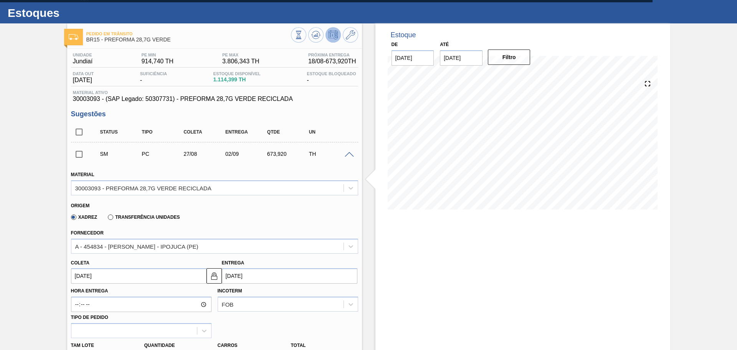
click at [350, 154] on span at bounding box center [349, 155] width 9 height 6
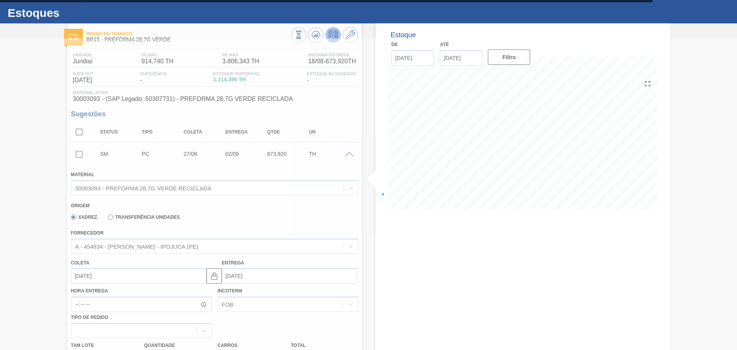
click at [81, 155] on div at bounding box center [368, 194] width 737 height 312
click at [352, 153] on div at bounding box center [368, 194] width 737 height 312
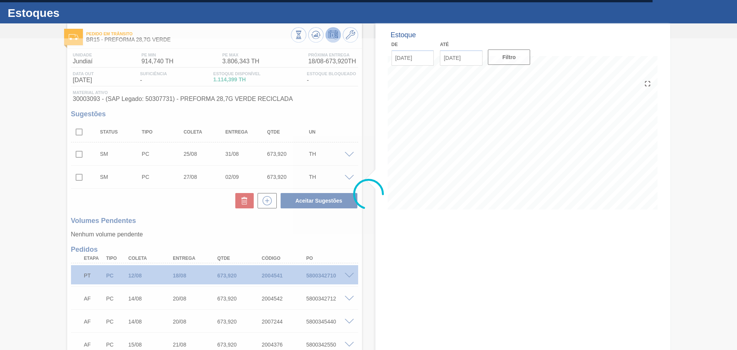
click at [76, 156] on div at bounding box center [368, 194] width 737 height 312
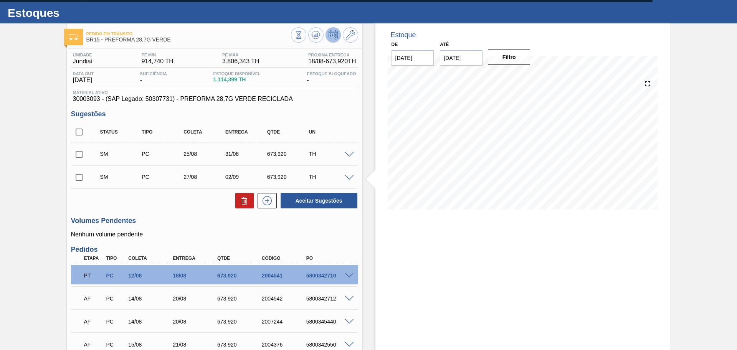
click at [79, 155] on input "checkbox" at bounding box center [79, 154] width 16 height 16
click at [312, 197] on button "Aceitar Sugestões" at bounding box center [319, 200] width 77 height 15
checkbox input "false"
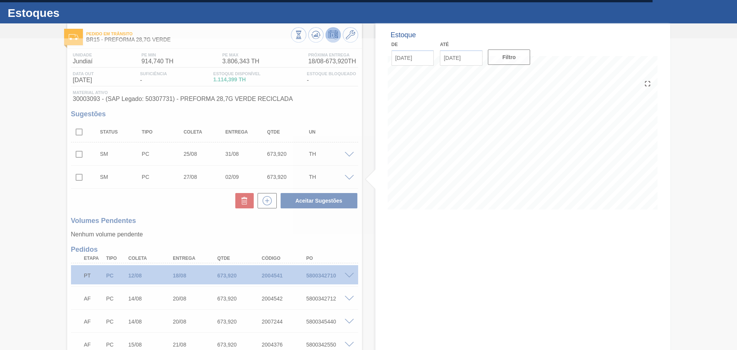
click at [162, 212] on div at bounding box center [368, 194] width 737 height 312
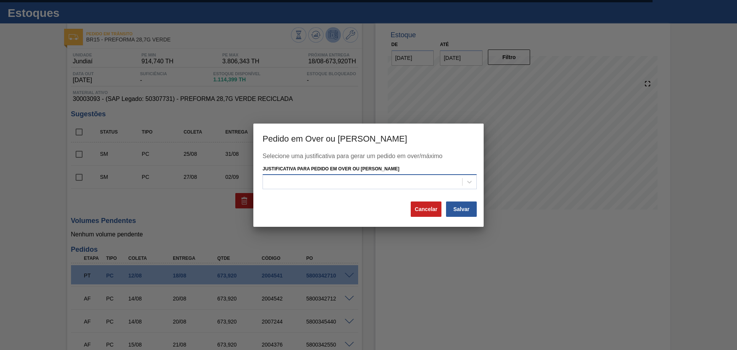
click at [289, 179] on div at bounding box center [362, 182] width 199 height 11
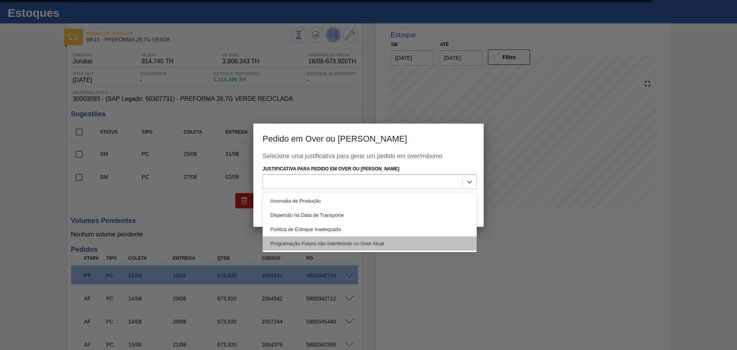
click at [377, 243] on div "Programação Futura não Interferindo no Over Atual" at bounding box center [370, 243] width 214 height 14
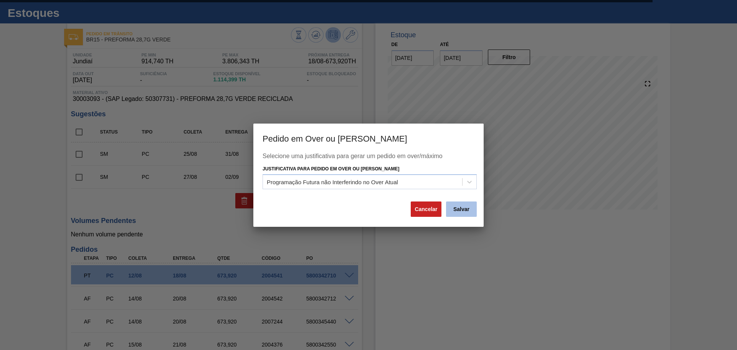
click at [471, 213] on button "Salvar" at bounding box center [461, 209] width 31 height 15
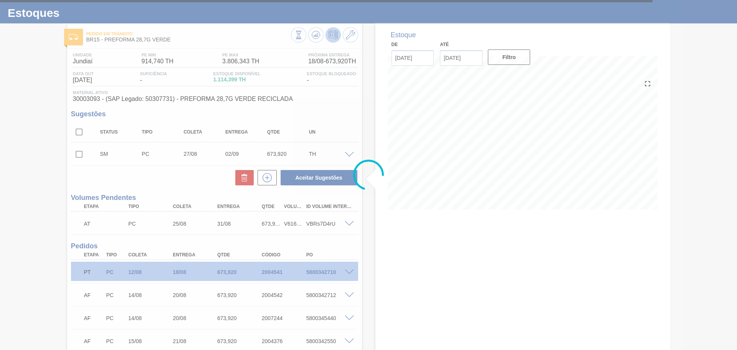
click at [81, 161] on div at bounding box center [368, 175] width 737 height 350
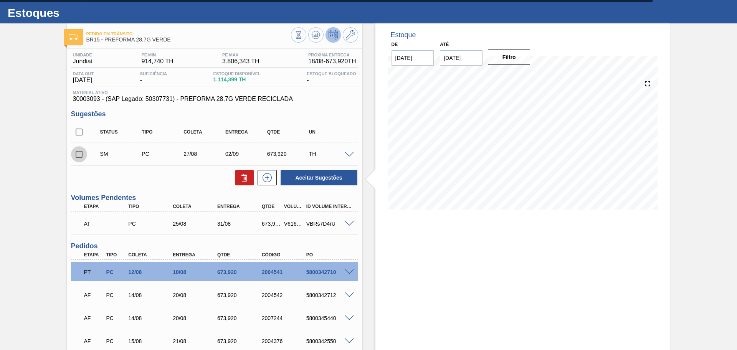
click at [79, 157] on input "checkbox" at bounding box center [79, 154] width 16 height 16
click at [318, 177] on button "Aceitar Sugestões" at bounding box center [319, 177] width 77 height 15
checkbox input "false"
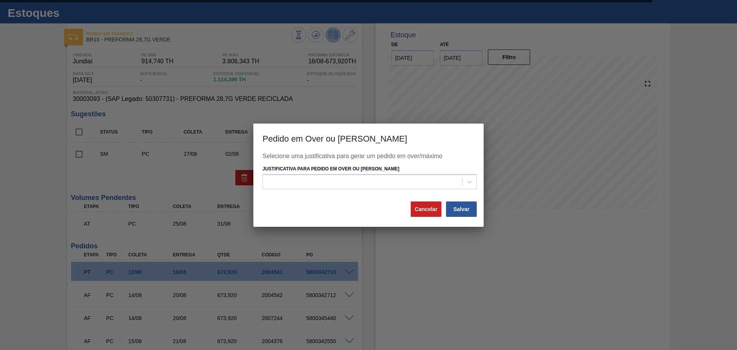
click at [318, 177] on div at bounding box center [362, 182] width 199 height 11
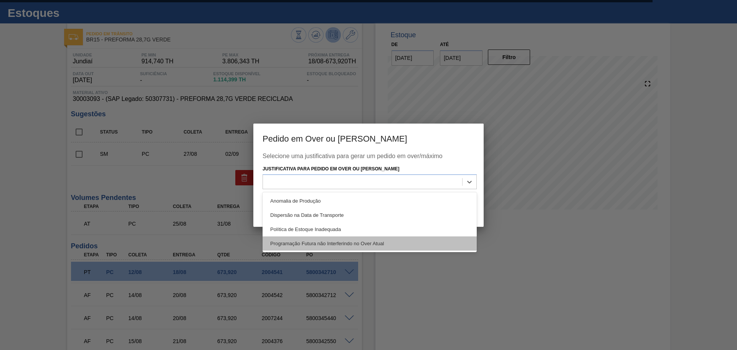
click at [353, 247] on div "Programação Futura não Interferindo no Over Atual" at bounding box center [370, 243] width 214 height 14
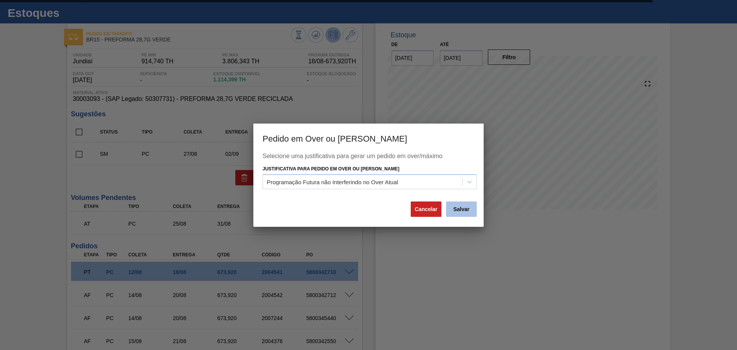
click at [468, 213] on button "Salvar" at bounding box center [461, 209] width 31 height 15
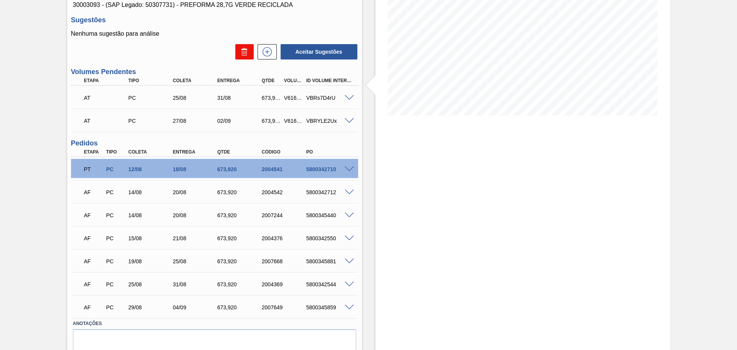
scroll to position [140, 0]
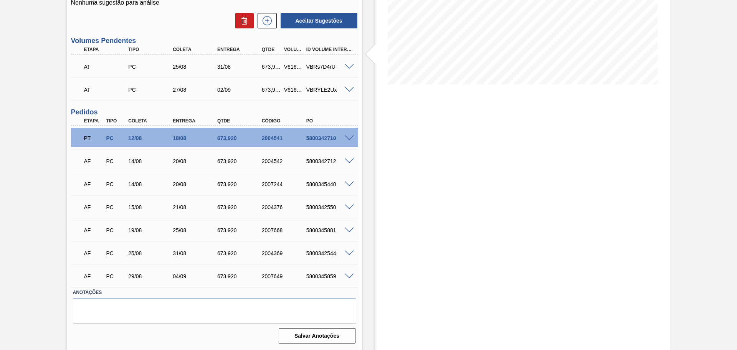
click at [327, 185] on div "5800345440" at bounding box center [329, 184] width 50 height 6
copy div "5800345440"
click at [35, 255] on div "Pedido em Trânsito BR15 - PREFORMA 28,7G VERDE Unidade Jundiaí PE MIN 914,740 T…" at bounding box center [368, 124] width 737 height 452
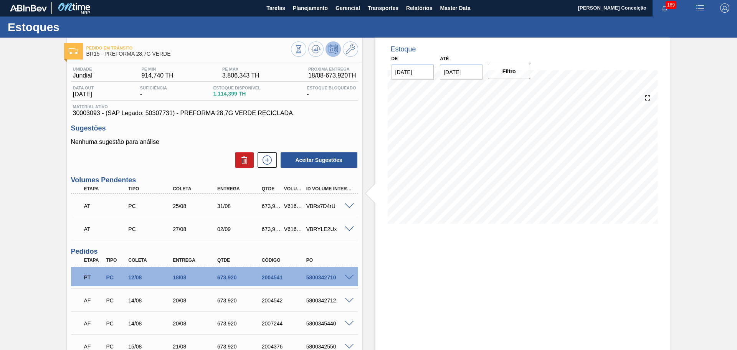
scroll to position [0, 0]
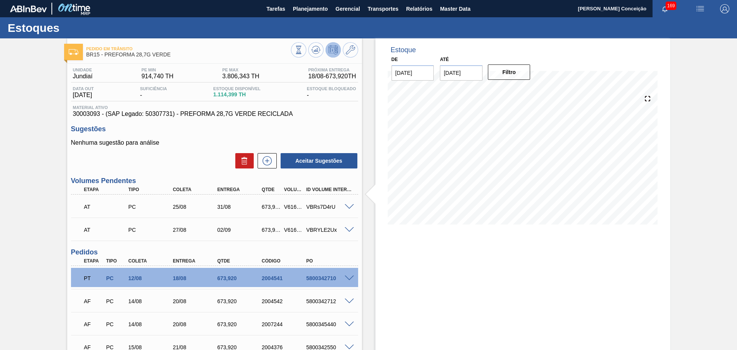
click at [369, 262] on div "Estoque De 14/08/2025 Até 30/09/2025 Filtro 09/09 Projeção de Estoque 5,544.589…" at bounding box center [516, 264] width 308 height 452
click at [236, 278] on div "673,920" at bounding box center [240, 278] width 50 height 6
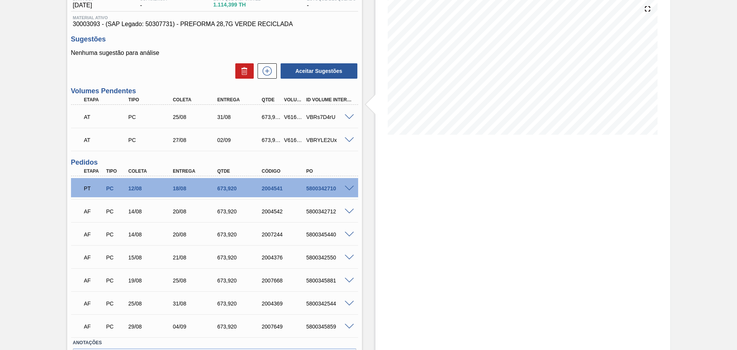
scroll to position [96, 0]
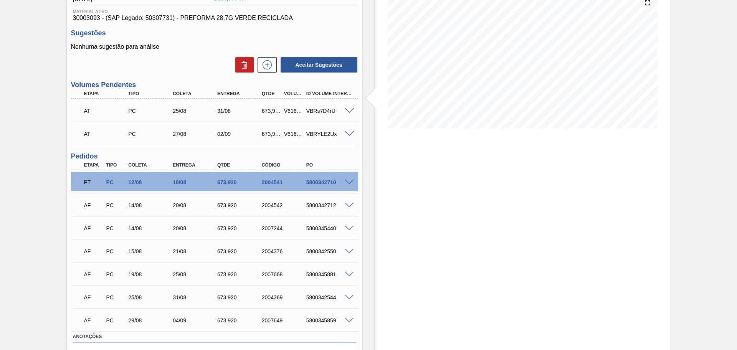
click at [368, 202] on div "Estoque De 14/08/2025 Até 30/09/2025 Filtro 19/08 Projeção de Estoque 1,216.219…" at bounding box center [516, 168] width 308 height 452
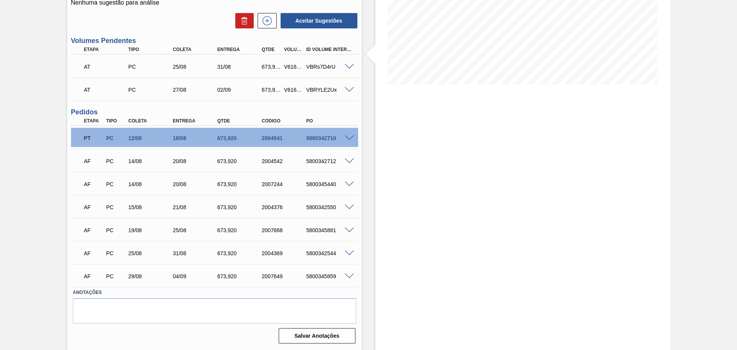
scroll to position [0, 0]
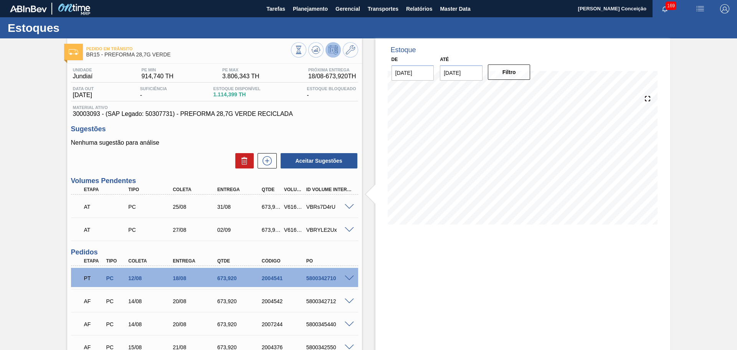
click at [227, 97] on span "1.114,399 TH" at bounding box center [236, 95] width 47 height 6
click at [230, 94] on span "1.114,399 TH" at bounding box center [236, 95] width 47 height 6
copy span "1.114,399"
click at [174, 151] on div "Nenhuma sugestão para análise Aceitar Sugestões" at bounding box center [214, 154] width 287 height 30
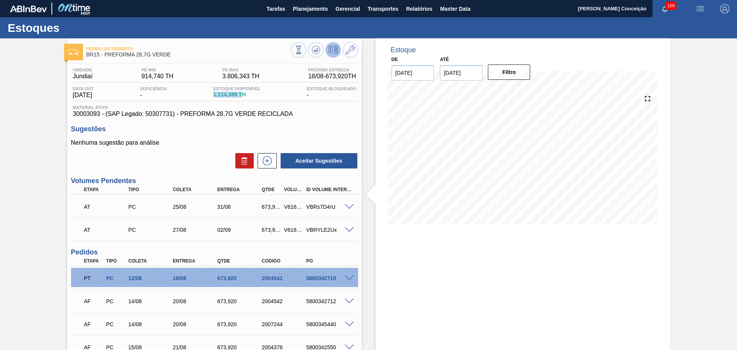
drag, startPoint x: 215, startPoint y: 94, endPoint x: 244, endPoint y: 97, distance: 28.6
click at [244, 97] on div "Estoque Disponível 1.114,399 TH" at bounding box center [237, 92] width 51 height 12
copy span "1.114,399 T"
click at [91, 113] on span "30003093 - (SAP Legado: 50307731) - PREFORMA 28,7G VERDE RECICLADA" at bounding box center [214, 114] width 283 height 7
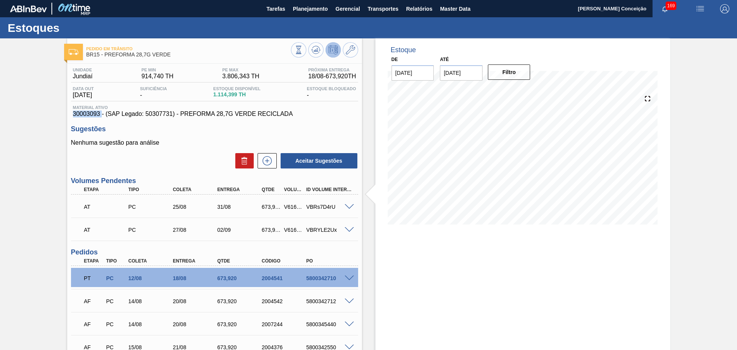
copy span "30003093"
click at [166, 154] on div "Aceitar Sugestões" at bounding box center [214, 160] width 287 height 17
click at [303, 52] on icon at bounding box center [298, 50] width 8 height 8
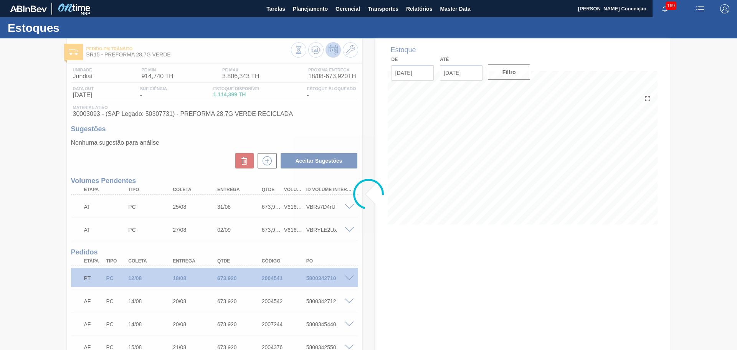
click at [192, 142] on div at bounding box center [368, 194] width 737 height 312
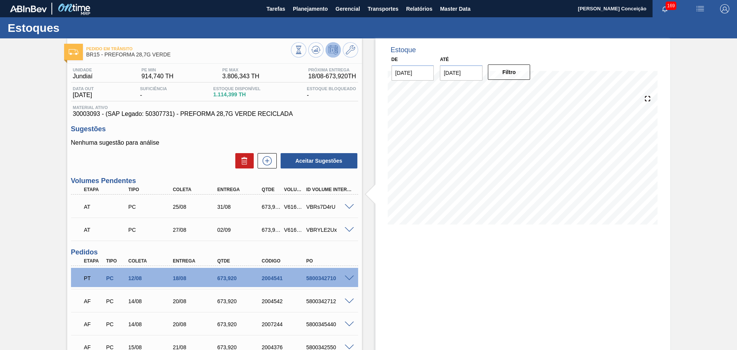
click at [372, 217] on div "Estoque De 14/08/2025 Até 30/09/2025 Filtro 14/08 Projeção de Estoque 1,114.399…" at bounding box center [516, 264] width 308 height 452
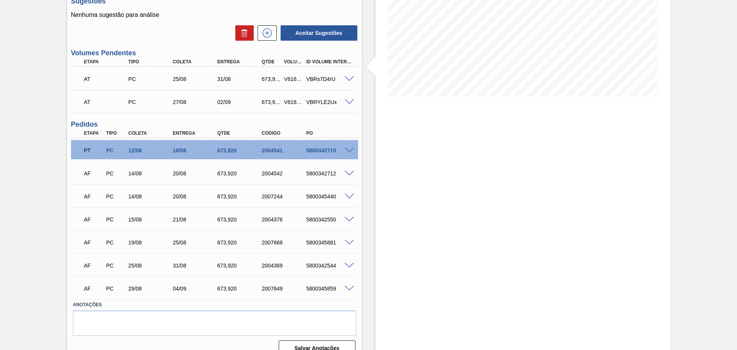
scroll to position [140, 0]
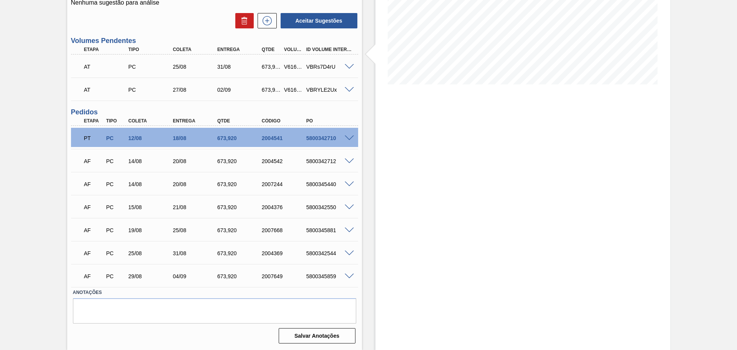
click at [385, 159] on div "Estoque De 14/08/2025 Até 30/09/2025 Filtro 23/08 Projeção de Estoque 2,829.583…" at bounding box center [522, 124] width 295 height 452
click at [378, 199] on div "Estoque De 14/08/2025 Até 30/09/2025 Filtro 23/08 Projeção de Estoque 2,829.583…" at bounding box center [522, 124] width 295 height 452
click at [23, 224] on div "Pedido em Trânsito BR15 - PREFORMA 28,7G VERDE Unidade Jundiaí PE MIN 914,740 T…" at bounding box center [368, 124] width 737 height 452
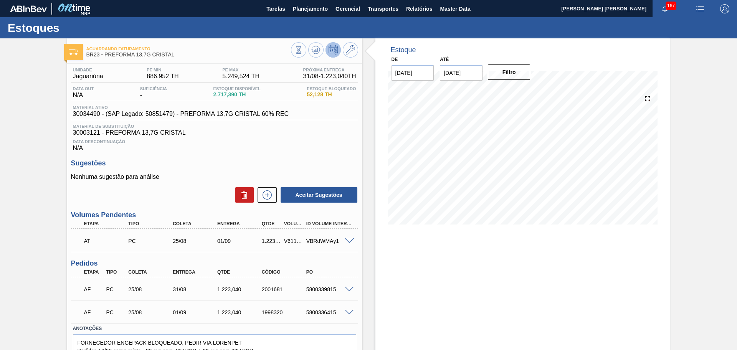
click at [344, 160] on h3 "Sugestões" at bounding box center [214, 163] width 287 height 8
click at [306, 10] on span "Planejamento" at bounding box center [310, 8] width 35 height 9
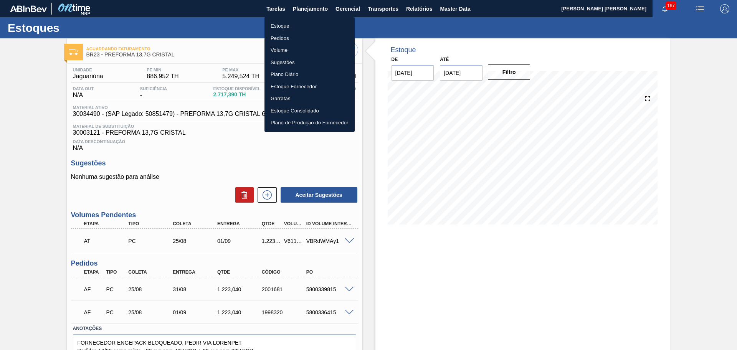
click at [206, 33] on div at bounding box center [368, 175] width 737 height 350
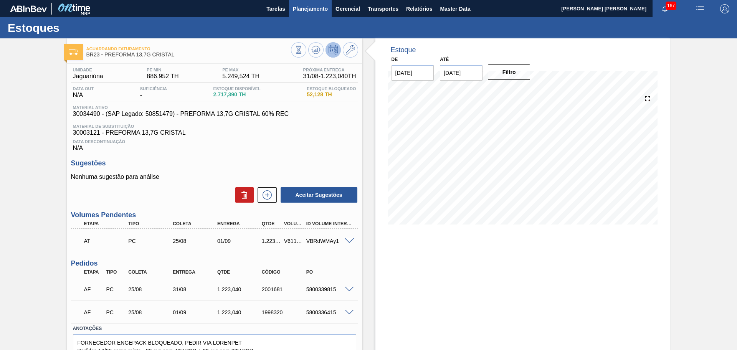
click at [317, 7] on span "Planejamento" at bounding box center [310, 8] width 35 height 9
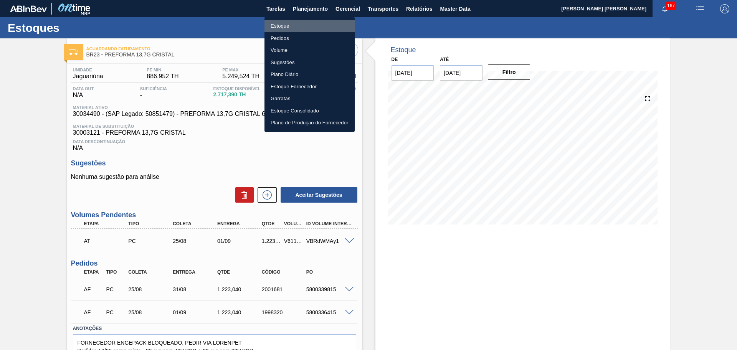
click at [290, 24] on li "Estoque" at bounding box center [310, 26] width 90 height 12
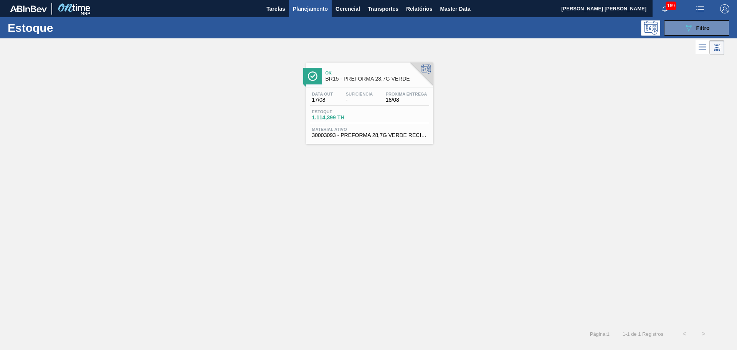
click at [537, 121] on div "Ok BR15 - PREFORMA 28,7G VERDE Data out 17/08 Suficiência - Próxima Entrega 18/…" at bounding box center [368, 100] width 737 height 87
click at [419, 212] on div "Ok BR15 - PREFORMA 28,7G VERDE Data out 17/08 Suficiência - Próxima Entrega 18/…" at bounding box center [368, 191] width 737 height 268
click at [432, 208] on div "Ok BR15 - PREFORMA 28,7G VERDE Data out 17/08 Suficiência - Próxima Entrega 18/…" at bounding box center [368, 191] width 737 height 268
click at [326, 213] on div "Ok BR15 - PREFORMA 28,7G VERDE Data out 17/08 Suficiência - Próxima Entrega 18/…" at bounding box center [368, 191] width 737 height 268
click at [697, 20] on div "Estoque 089F7B8B-B2A5-4AFE-B5C0-19BA573D28AC Filtro" at bounding box center [368, 27] width 737 height 21
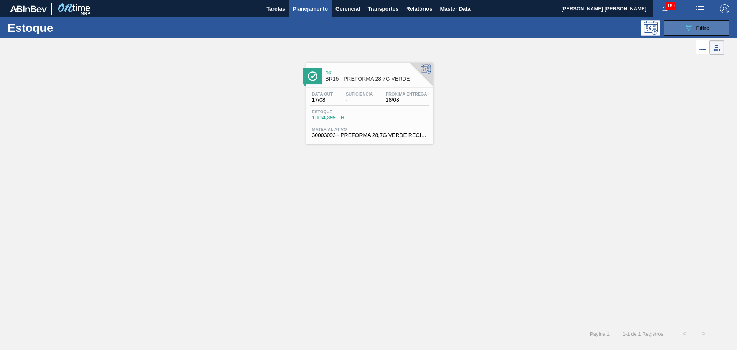
click at [699, 31] on span "Filtro" at bounding box center [702, 28] width 13 height 6
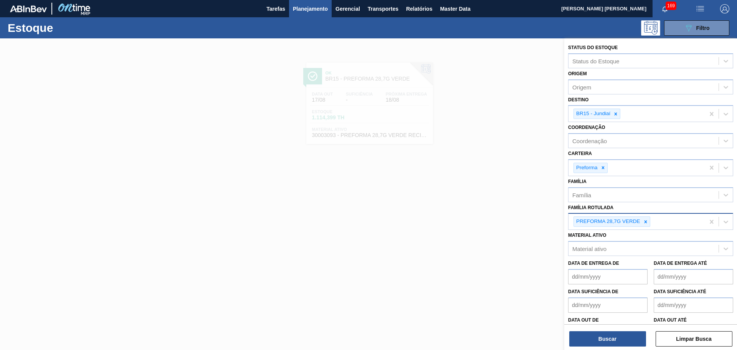
click at [646, 222] on icon at bounding box center [645, 221] width 5 height 5
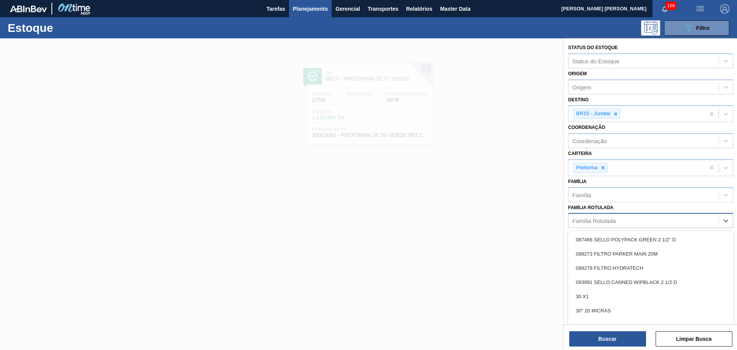
click at [646, 222] on div "Família Rotulada" at bounding box center [644, 220] width 150 height 11
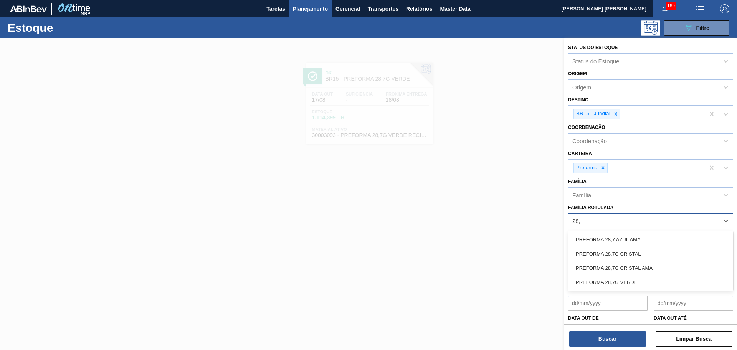
type Rotulada "28,7"
click at [634, 281] on div "PREFORMA 28,7G VERDE" at bounding box center [650, 282] width 165 height 14
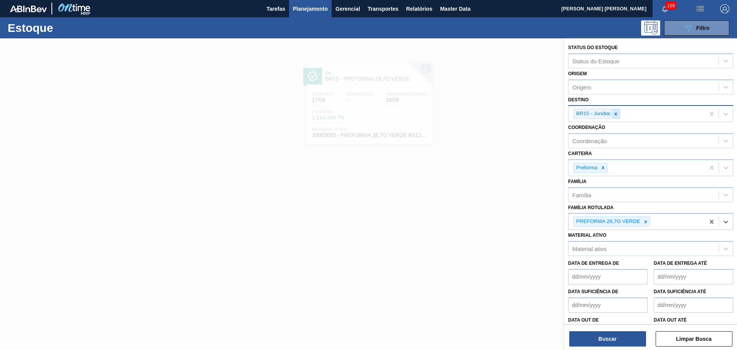
click at [616, 114] on icon at bounding box center [616, 113] width 3 height 3
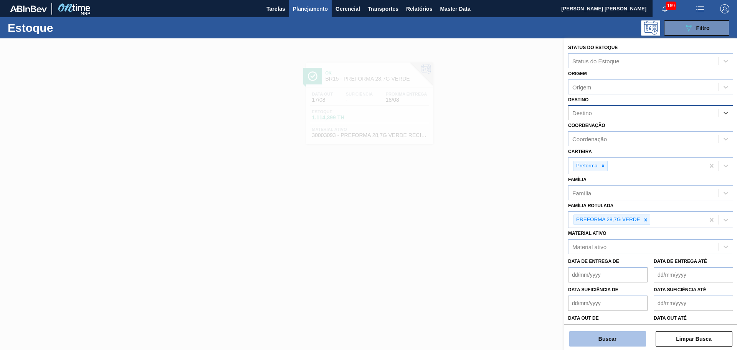
click at [612, 340] on button "Buscar" at bounding box center [607, 338] width 77 height 15
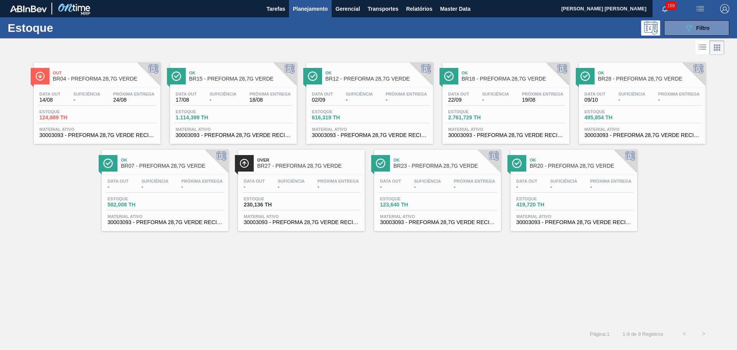
click at [169, 203] on div "Estoque 582,008 TH" at bounding box center [165, 204] width 119 height 14
click at [220, 263] on div "Out BR04 - PREFORMA 28,7G VERDE Data out 14/08 Suficiência - Próxima Entrega 24…" at bounding box center [368, 191] width 737 height 268
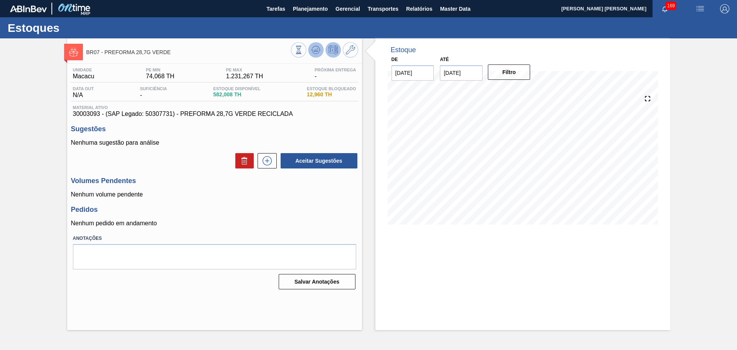
click at [303, 50] on icon at bounding box center [298, 50] width 8 height 8
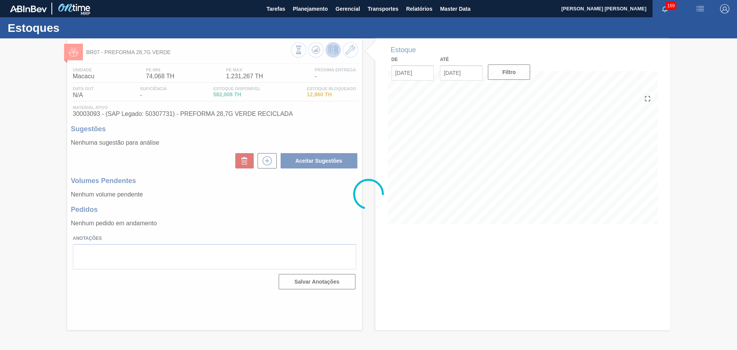
click at [227, 209] on div at bounding box center [368, 194] width 737 height 312
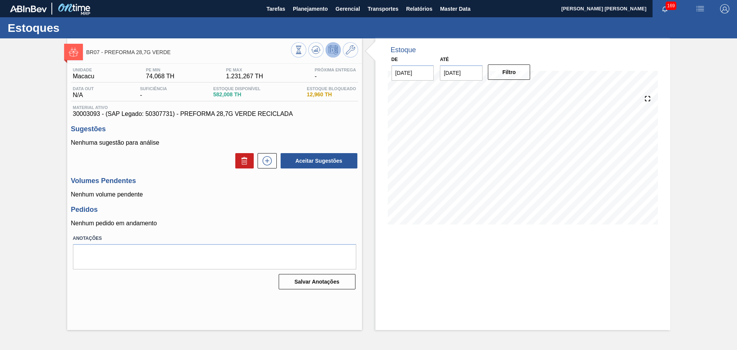
click at [254, 212] on h3 "Pedidos" at bounding box center [214, 210] width 287 height 8
click at [324, 55] on div at bounding box center [324, 50] width 67 height 17
click at [303, 53] on icon at bounding box center [298, 50] width 8 height 8
drag, startPoint x: 172, startPoint y: 183, endPoint x: 256, endPoint y: 147, distance: 92.2
click at [172, 183] on h3 "Volumes Pendentes" at bounding box center [214, 181] width 287 height 8
